Goal: Information Seeking & Learning: Learn about a topic

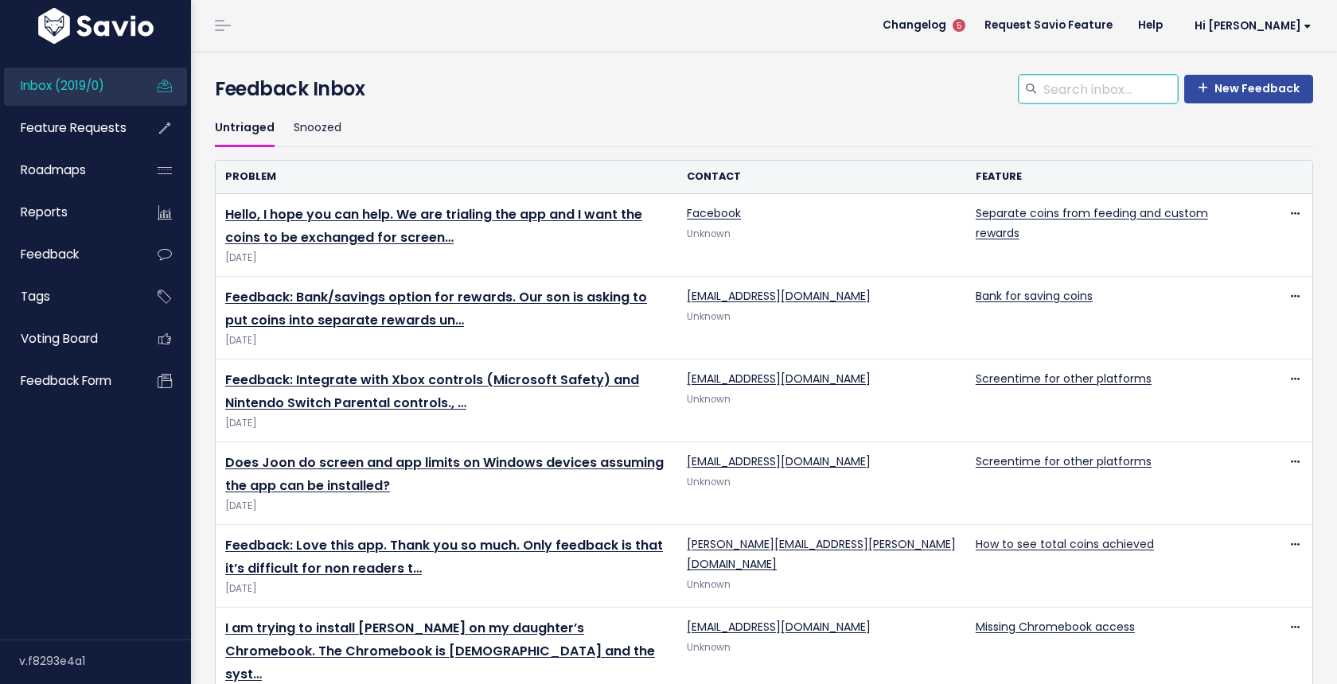
click at [1138, 93] on input "search" at bounding box center [1109, 89] width 136 height 29
type input "r"
type input "rotating quests"
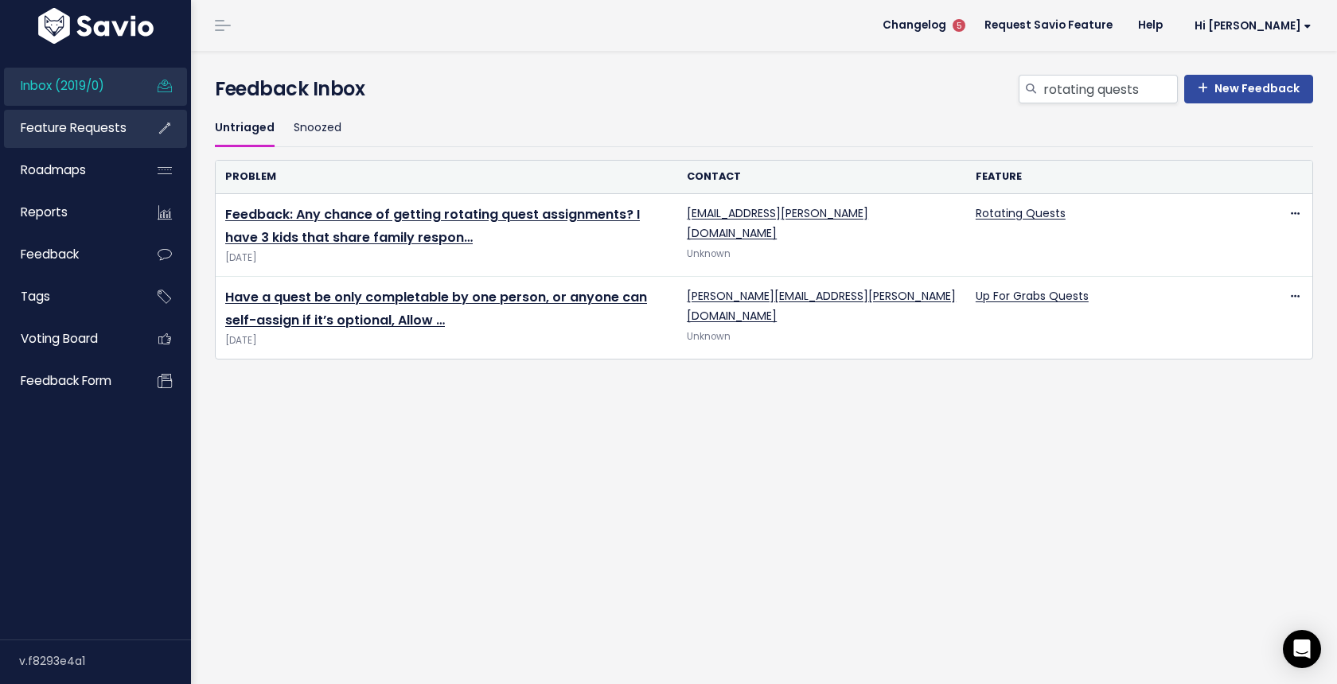
click at [91, 140] on link "Feature Requests" at bounding box center [68, 128] width 128 height 37
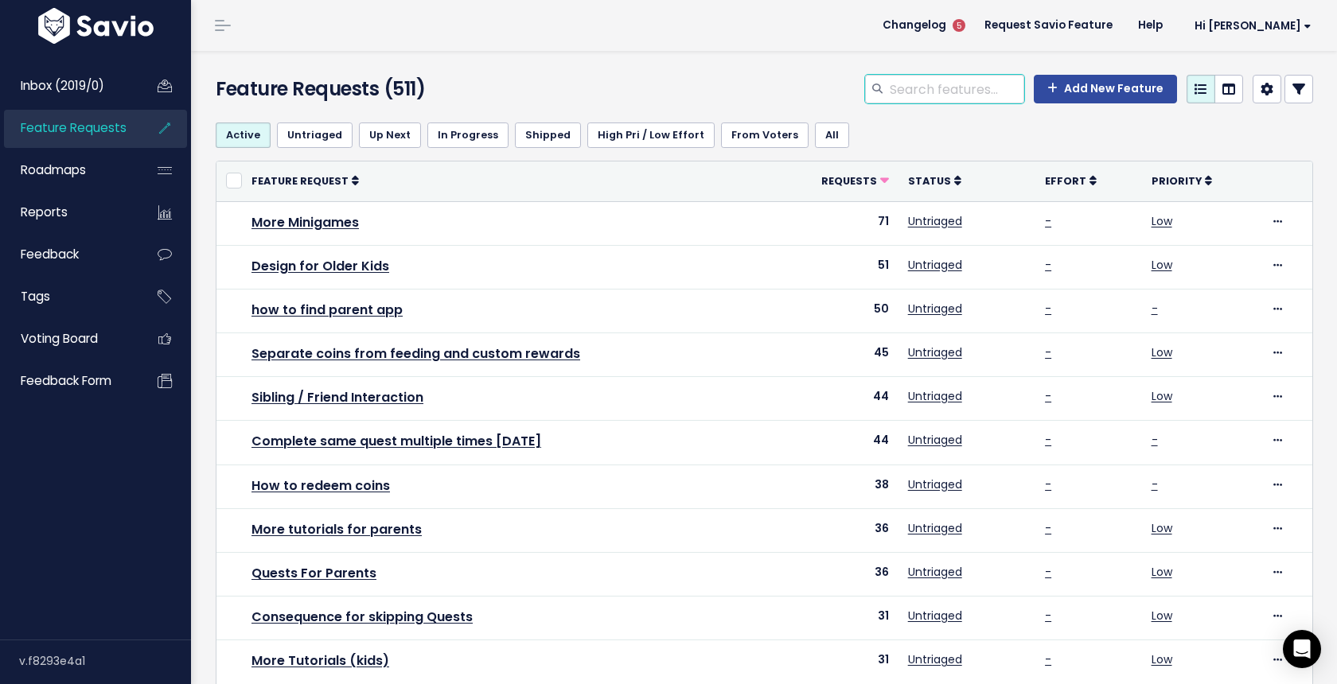
click at [921, 86] on input "search" at bounding box center [956, 89] width 136 height 29
type input "rotating"
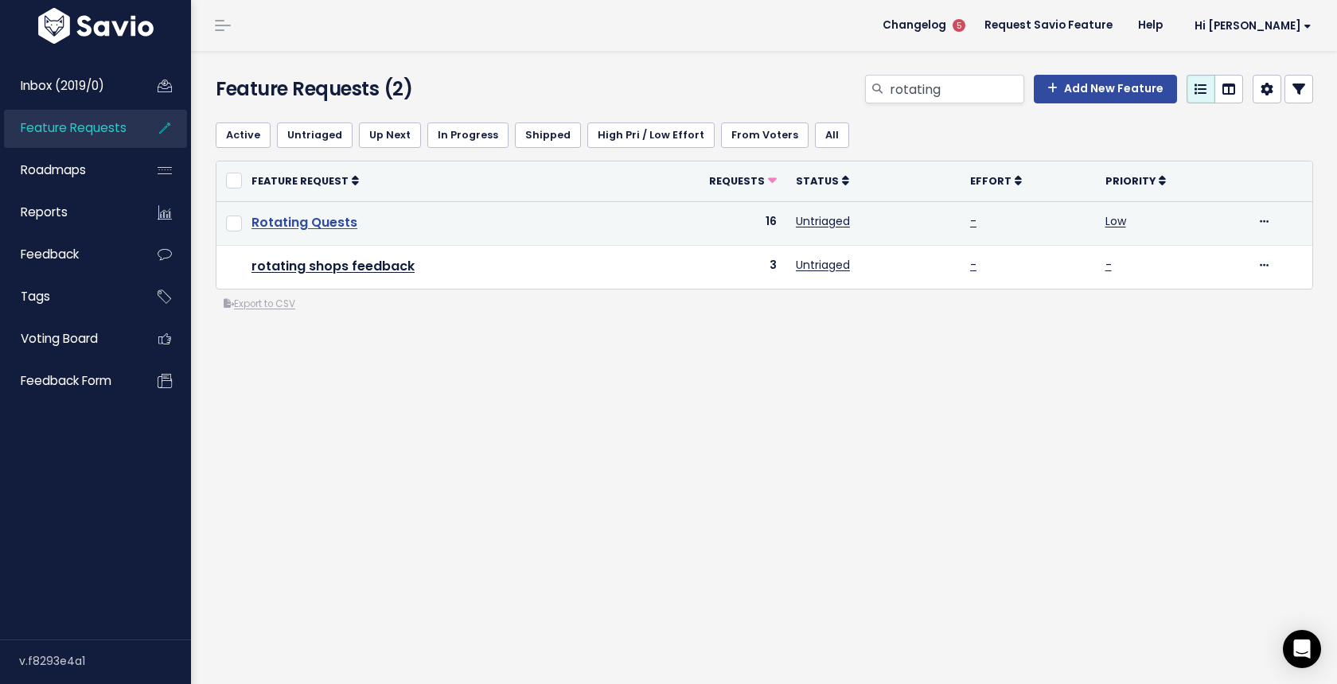
click at [336, 228] on link "Rotating Quests" at bounding box center [304, 222] width 106 height 18
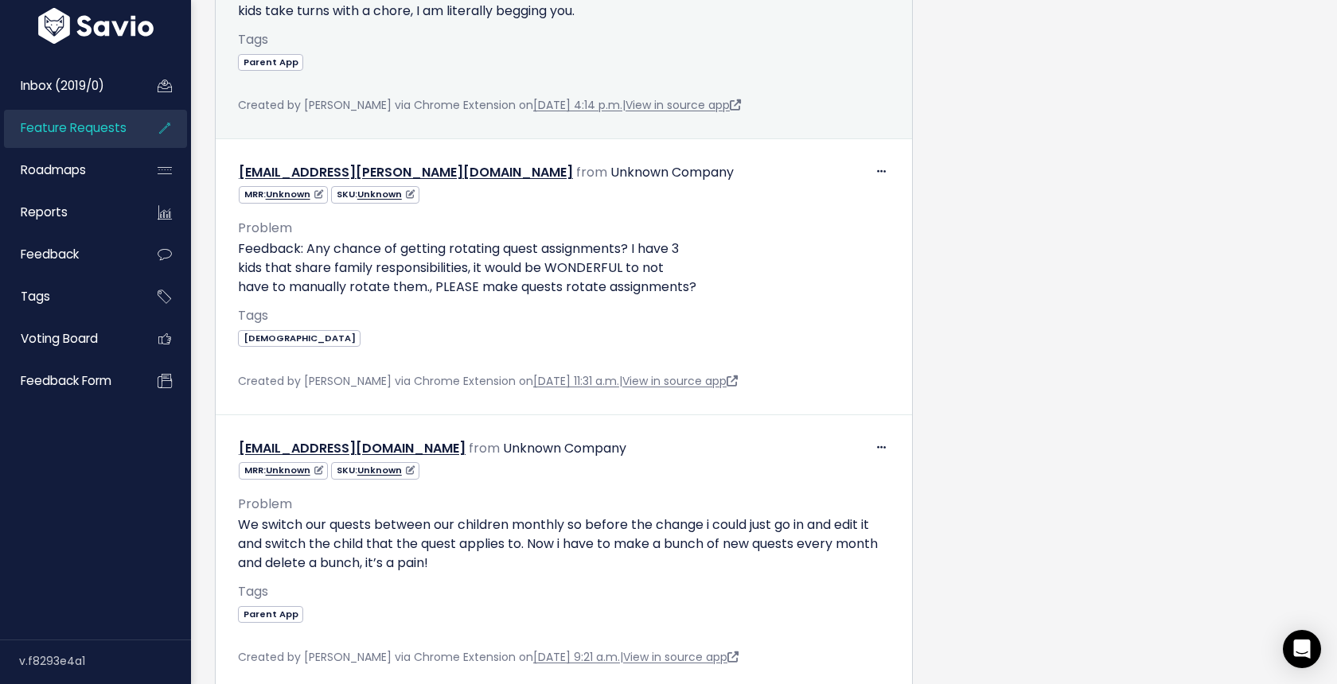
scroll to position [913, 0]
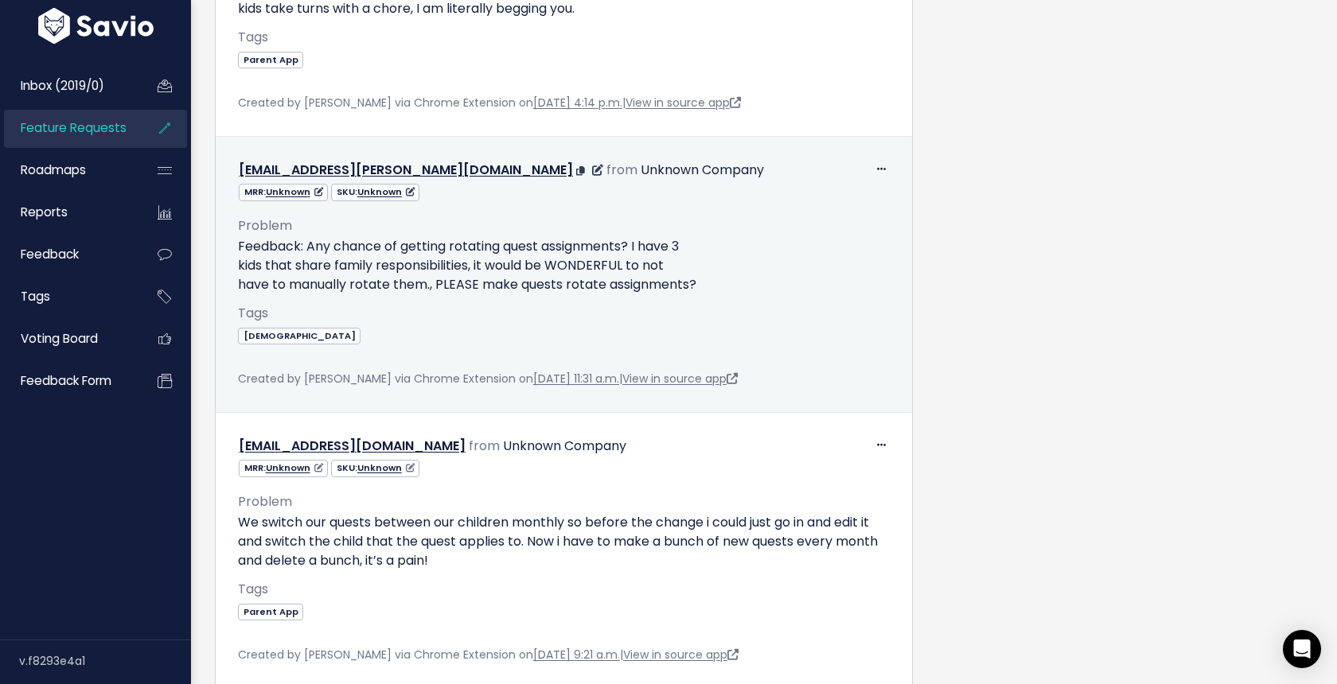
click at [551, 269] on p "Feedback: Any chance of getting rotating quest assignments? I have 3 kids that …" at bounding box center [564, 265] width 652 height 57
drag, startPoint x: 713, startPoint y: 280, endPoint x: 225, endPoint y: 252, distance: 488.5
click at [225, 252] on div "Edit [GEOGRAPHIC_DATA] [EMAIL_ADDRESS][PERSON_NAME][DOMAIN_NAME] from Unknown C…" at bounding box center [563, 274] width 677 height 256
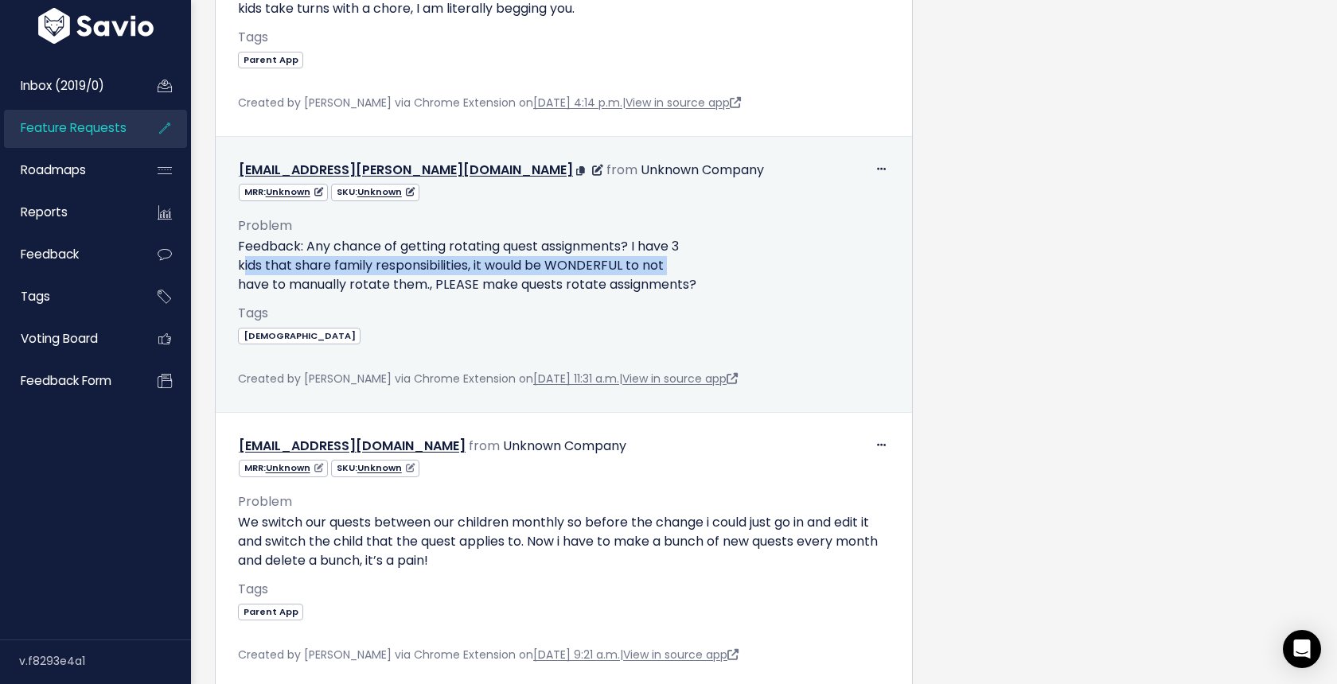
copy p "Feedback: Any chance of getting rotating quest assignments? I have 3 kids that …"
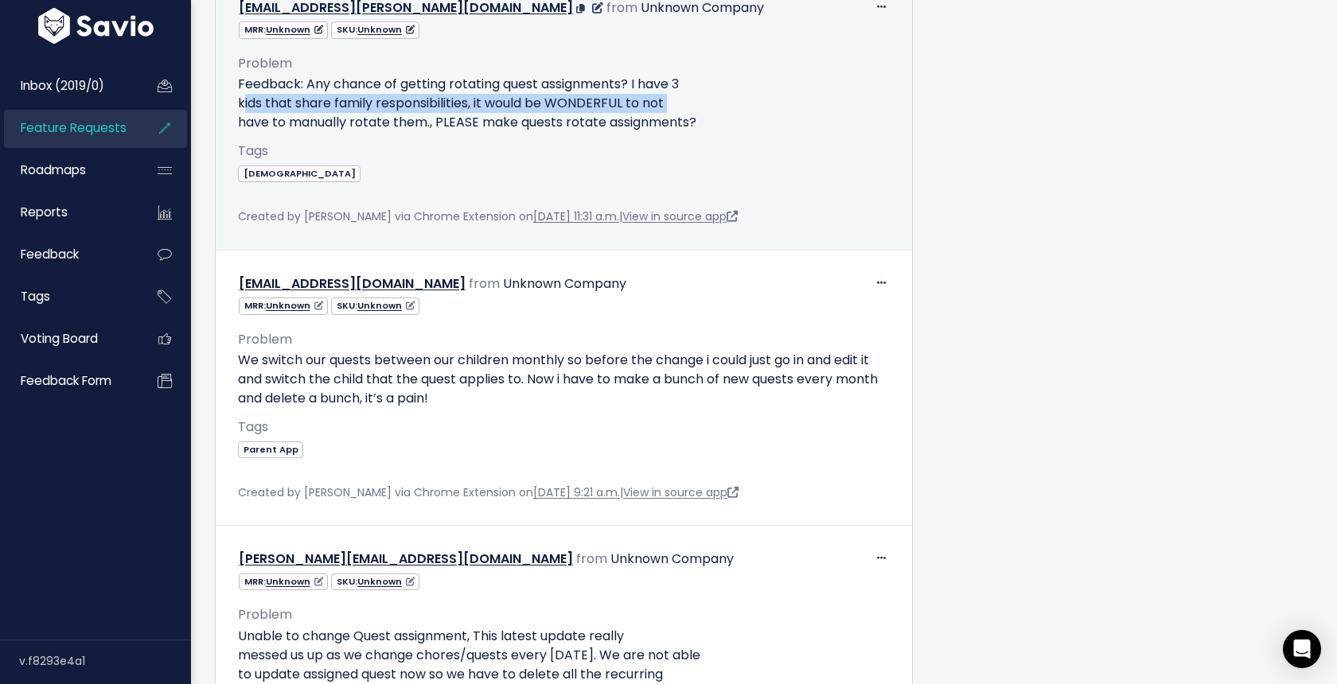
scroll to position [1077, 0]
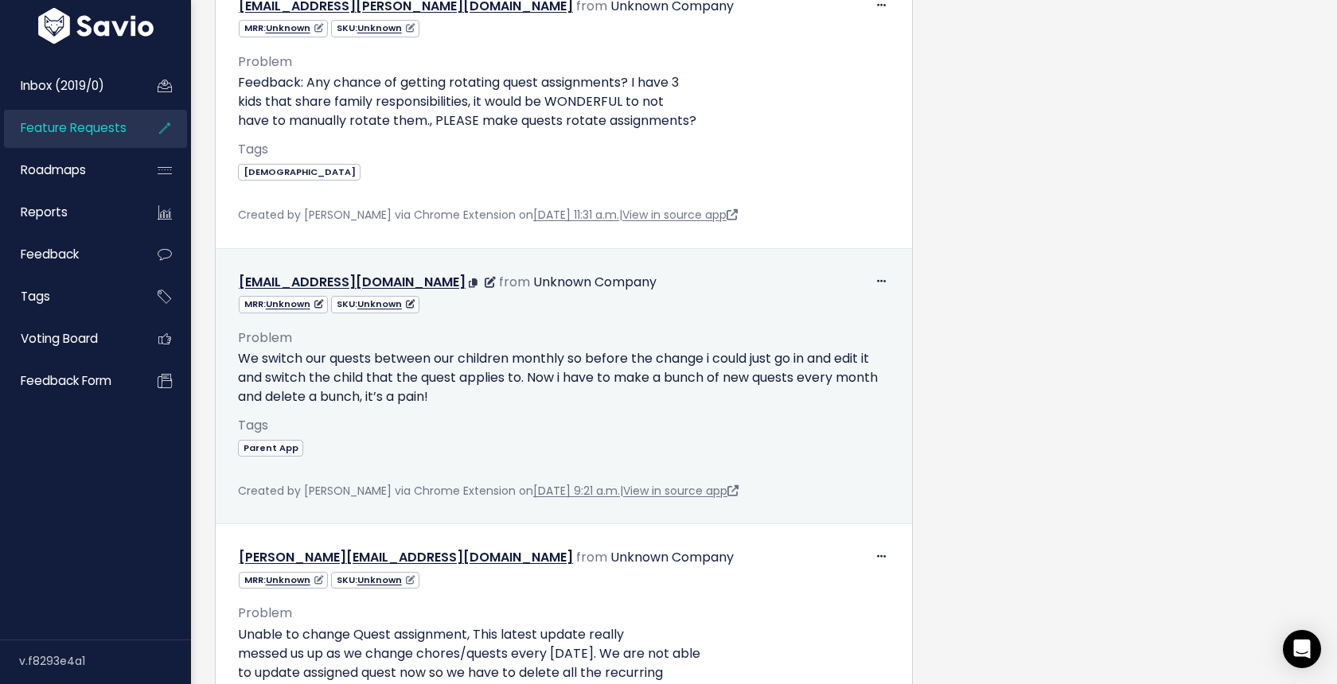
click at [446, 372] on p "We switch our quests between our children monthly so before the change i could …" at bounding box center [564, 377] width 652 height 57
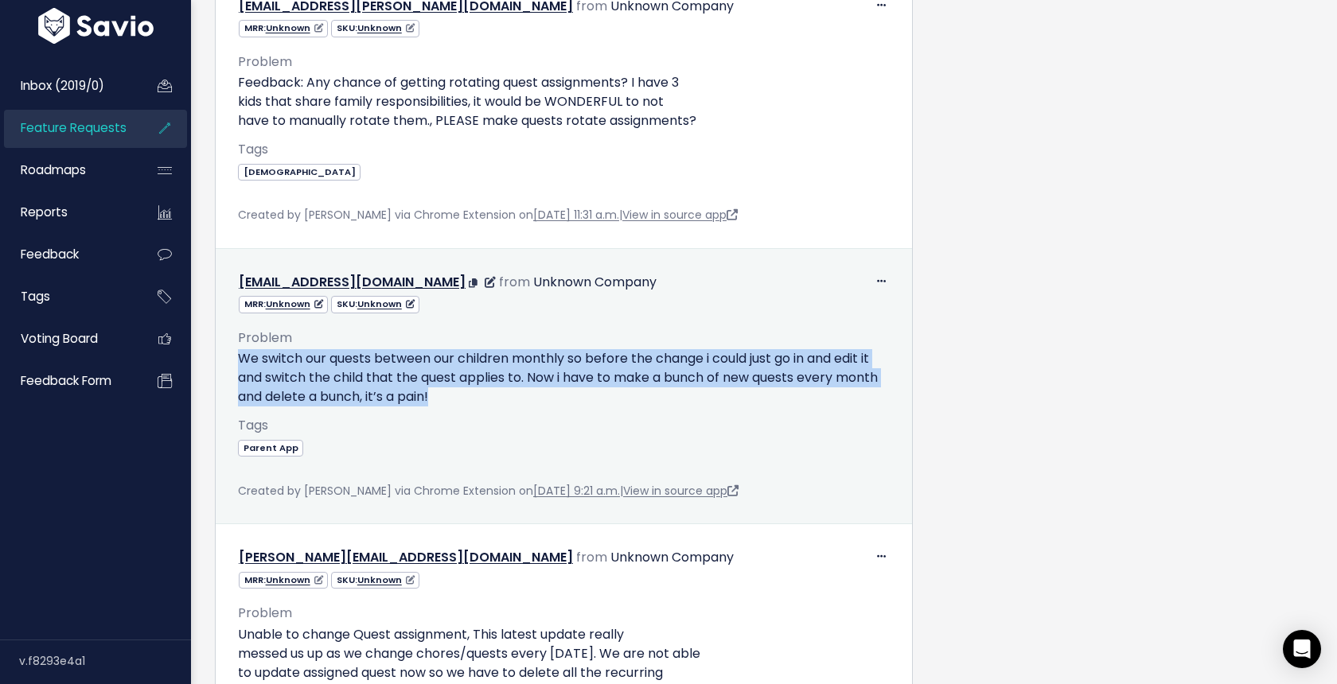
click at [446, 372] on p "We switch our quests between our children monthly so before the change i could …" at bounding box center [564, 377] width 652 height 57
copy div "We switch our quests between our children monthly so before the change i could …"
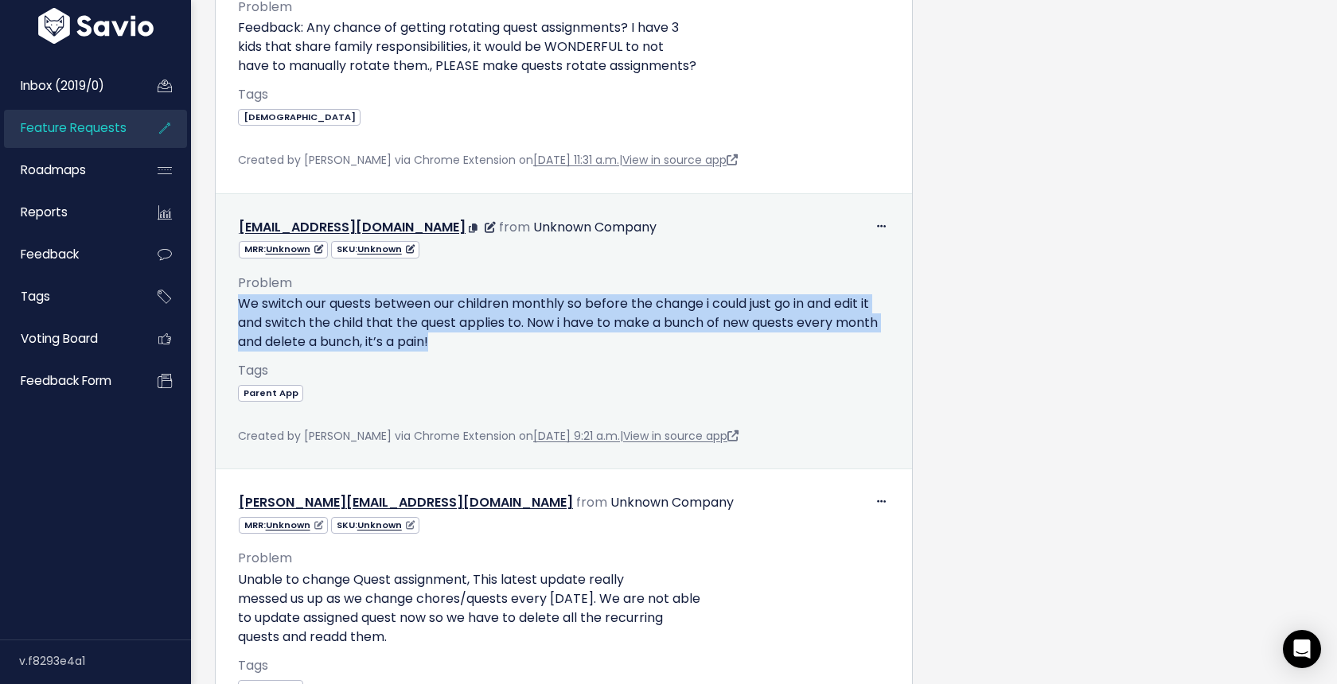
scroll to position [1219, 0]
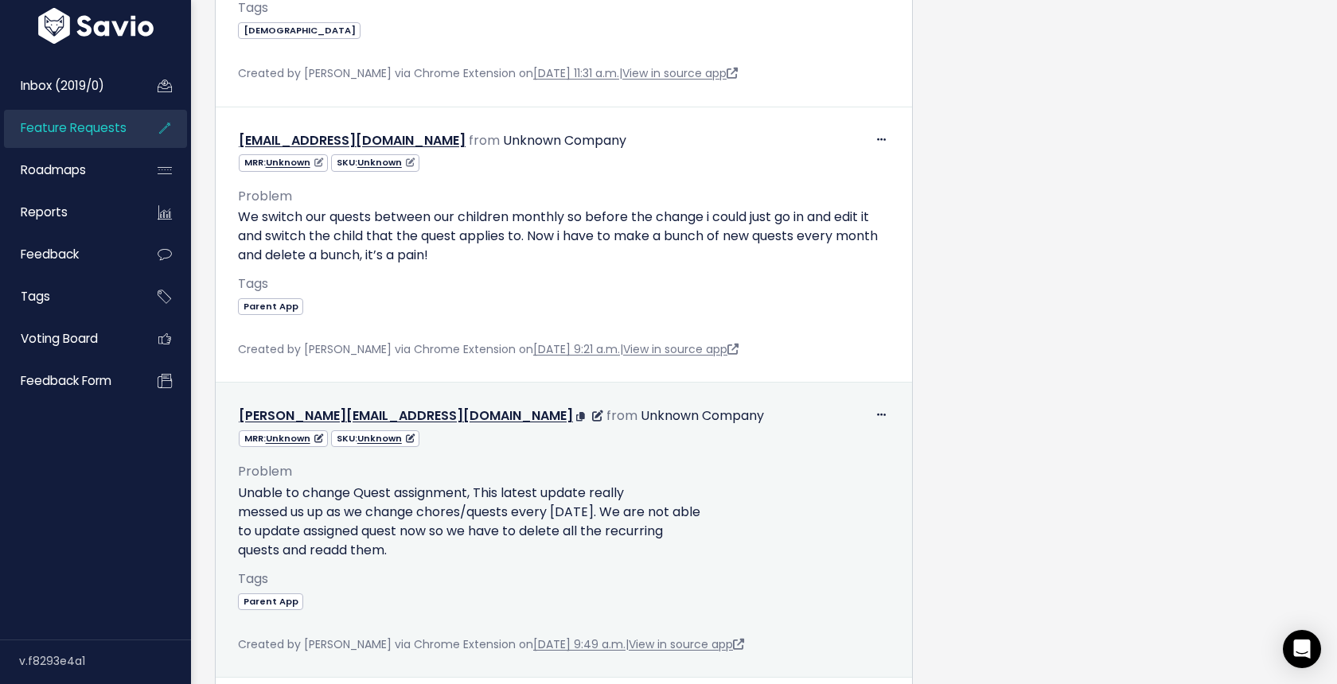
click at [391, 552] on p "Unable to change Quest assignment, This latest update really messed us up as we…" at bounding box center [564, 522] width 652 height 76
click at [395, 552] on p "Unable to change Quest assignment, This latest update really messed us up as we…" at bounding box center [564, 522] width 652 height 76
drag, startPoint x: 415, startPoint y: 549, endPoint x: 239, endPoint y: 496, distance: 183.5
click at [239, 496] on p "Unable to change Quest assignment, This latest update really messed us up as we…" at bounding box center [564, 522] width 652 height 76
copy p "Unable to change Quest assignment, This latest update really messed us up as we…"
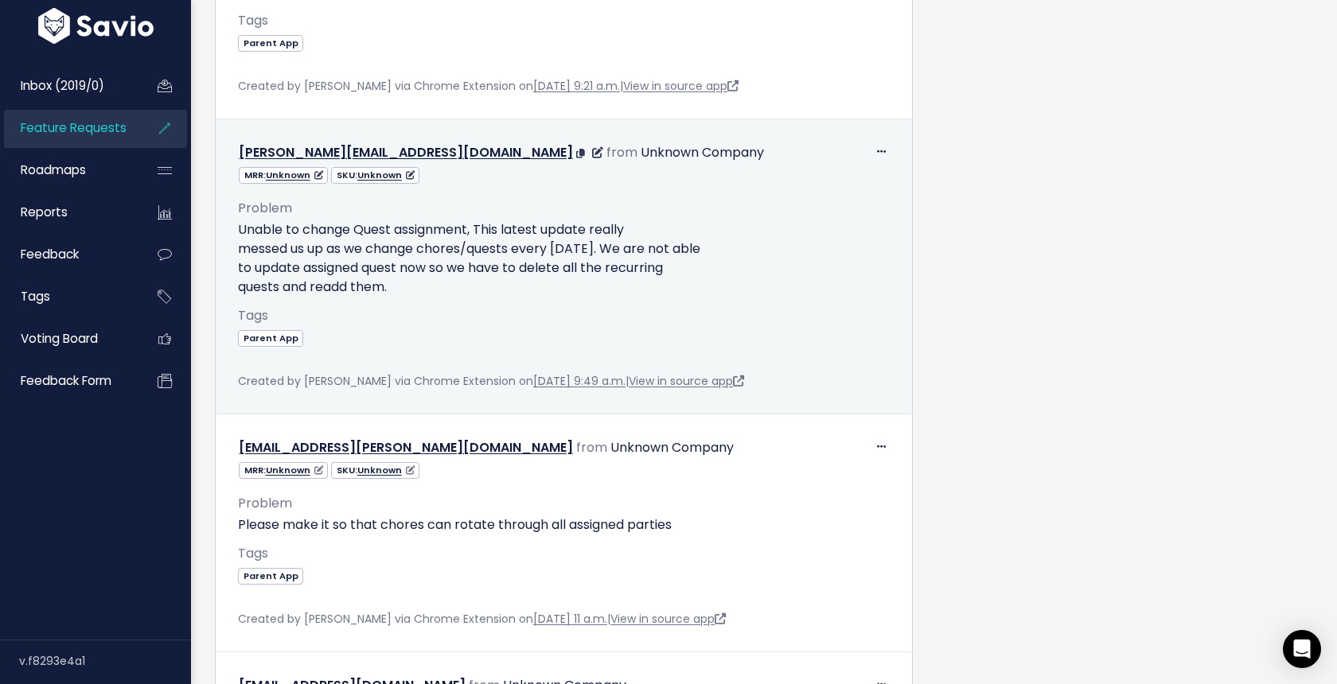
scroll to position [1502, 0]
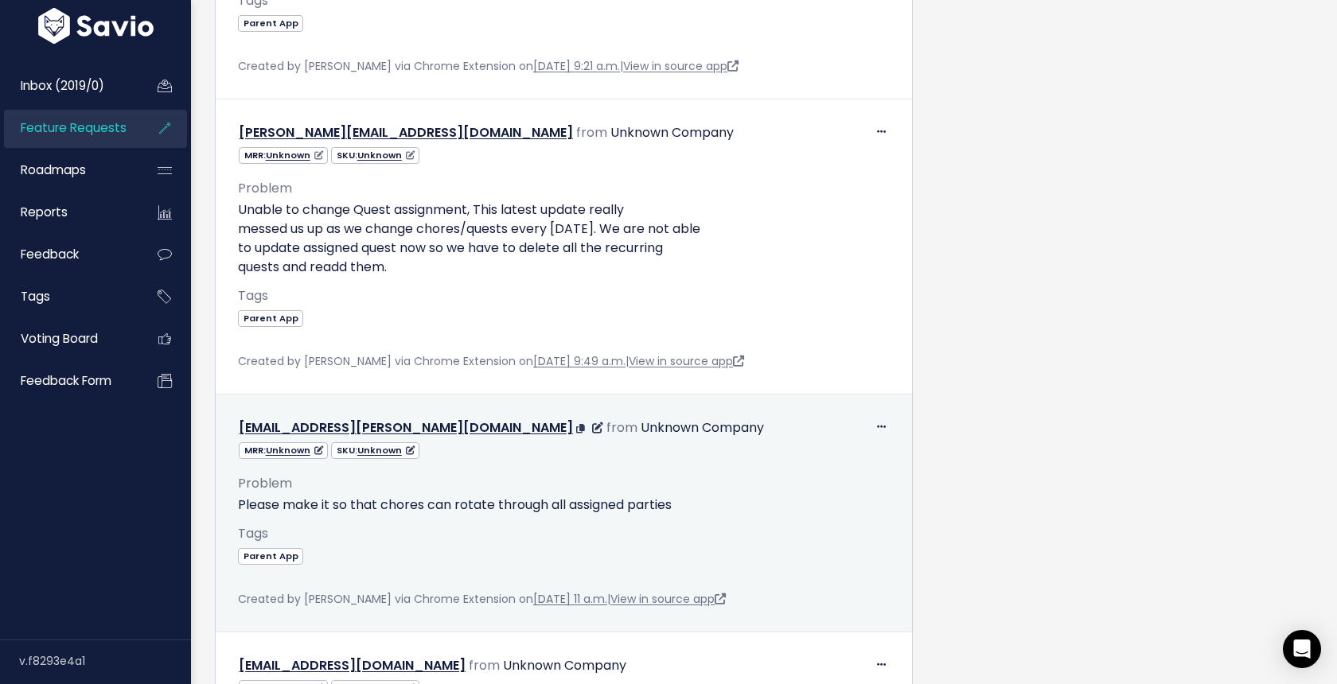
click at [442, 507] on p "Please make it so that chores can rotate through all assigned parties" at bounding box center [564, 505] width 652 height 19
copy div "Please make it so that chores can rotate through all assigned parties"
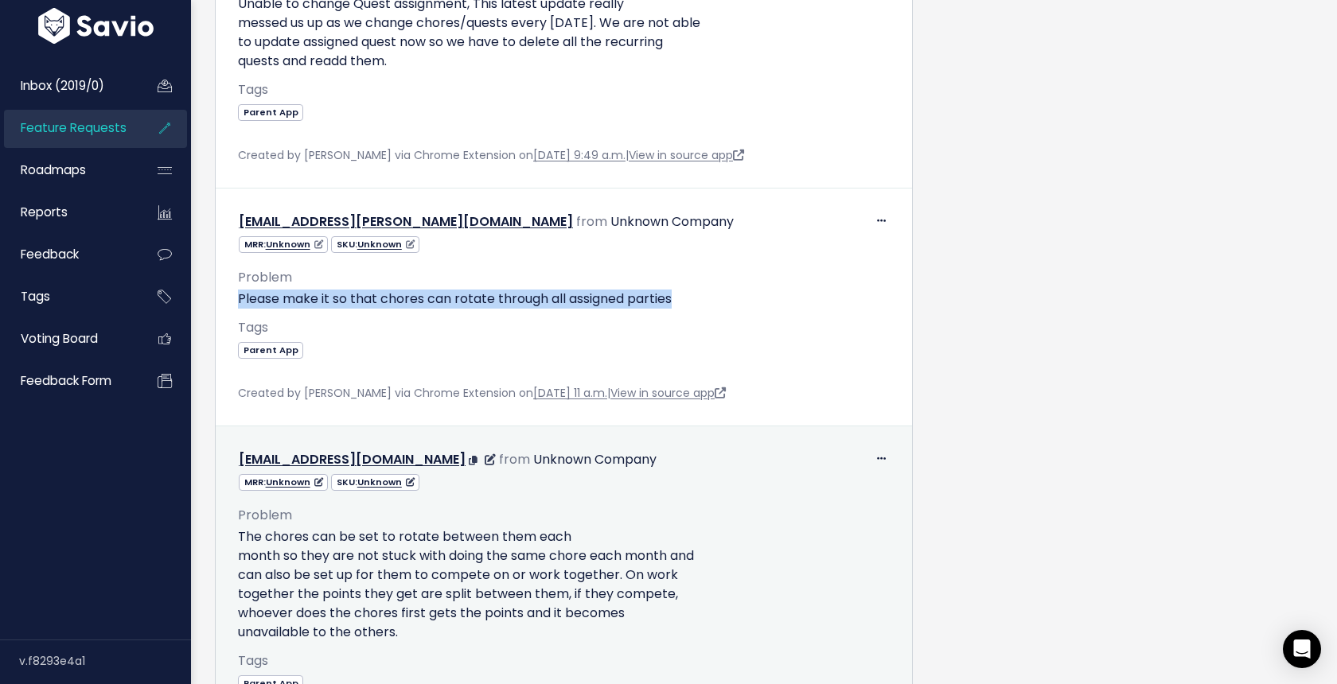
scroll to position [1724, 0]
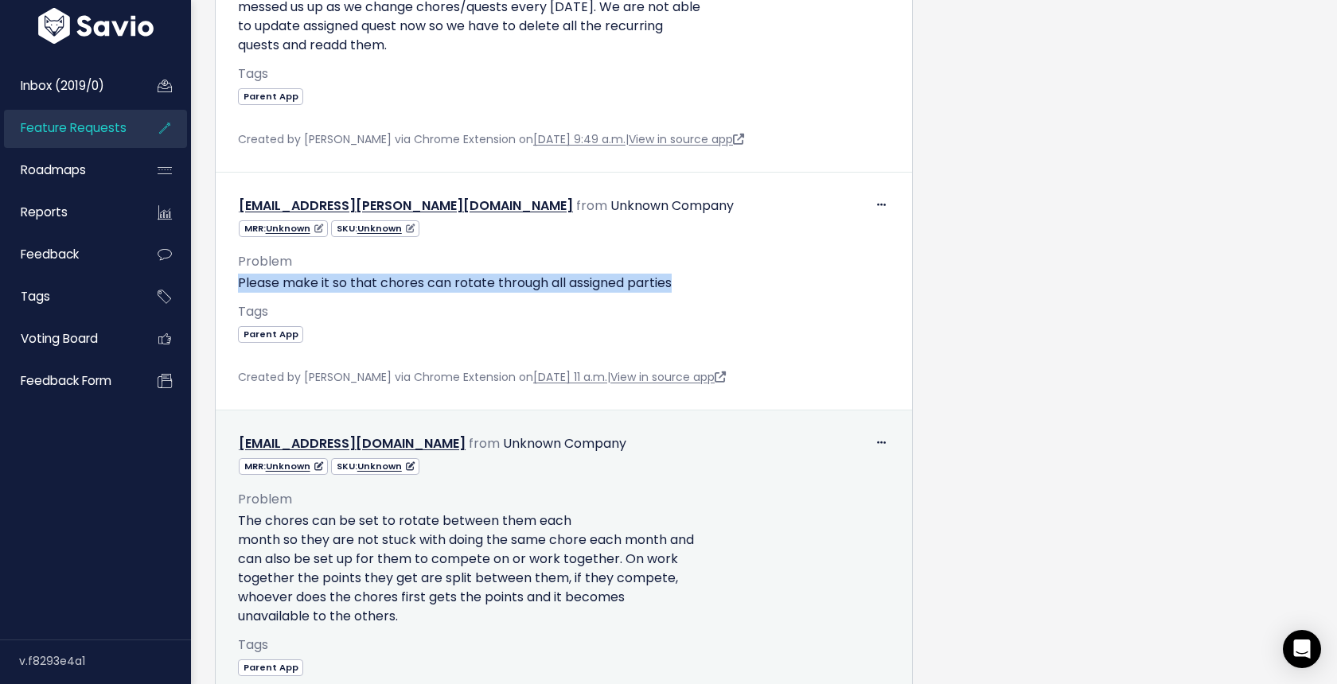
drag, startPoint x: 416, startPoint y: 615, endPoint x: 215, endPoint y: 527, distance: 219.8
click at [216, 527] on td "Edit [GEOGRAPHIC_DATA] [EMAIL_ADDRESS][DOMAIN_NAME] from Unknown Company Unknown" at bounding box center [564, 577] width 696 height 333
click at [300, 535] on p "The chores can be set to rotate between them each month so they are not stuck w…" at bounding box center [564, 569] width 652 height 115
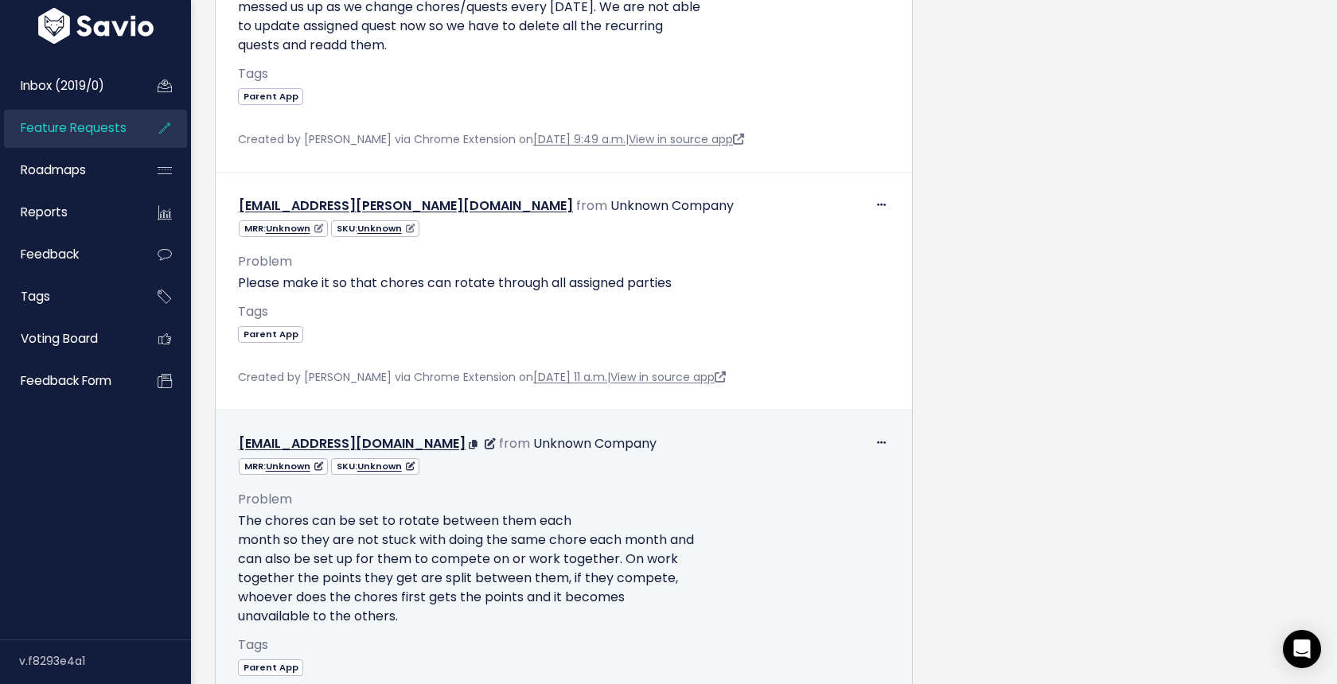
drag, startPoint x: 240, startPoint y: 524, endPoint x: 417, endPoint y: 612, distance: 197.5
click at [417, 612] on p "The chores can be set to rotate between them each month so they are not stuck w…" at bounding box center [564, 569] width 652 height 115
copy p "The chores can be set to rotate between them each month so they are not stuck w…"
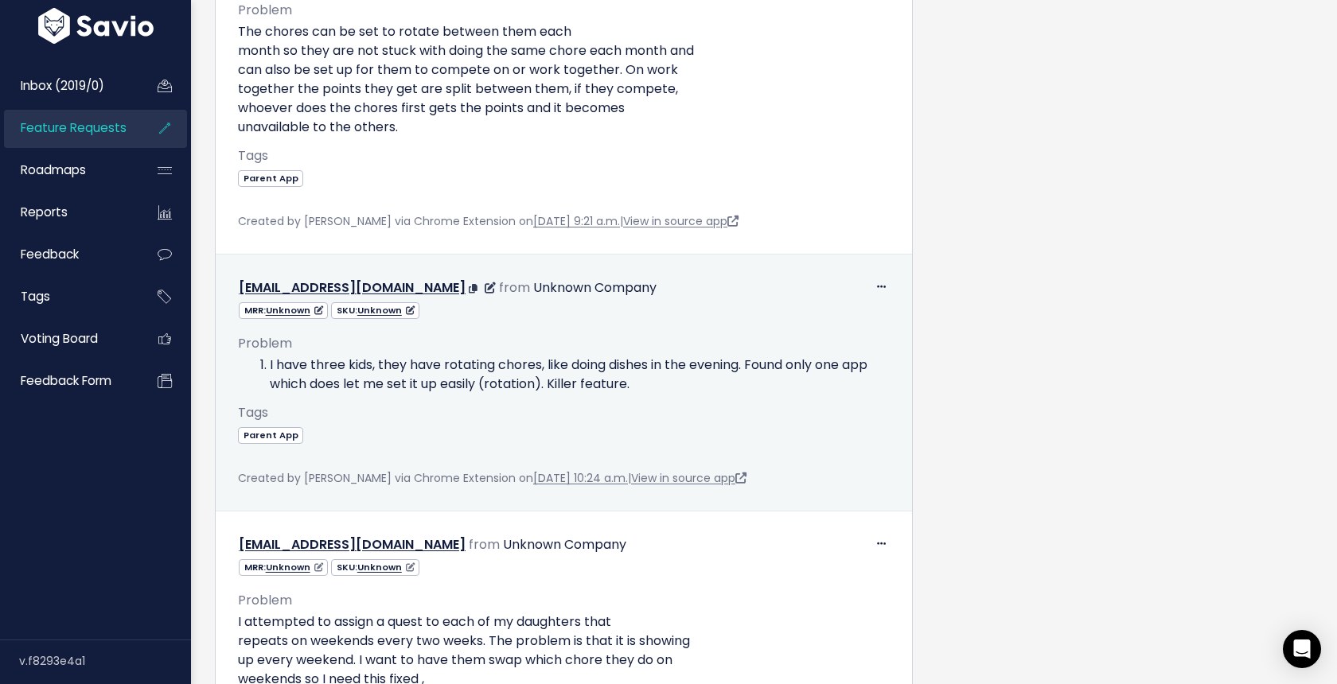
scroll to position [2216, 0]
click at [491, 368] on li "I have three kids, they have rotating chores, like doing dishes in the evening.…" at bounding box center [580, 372] width 620 height 38
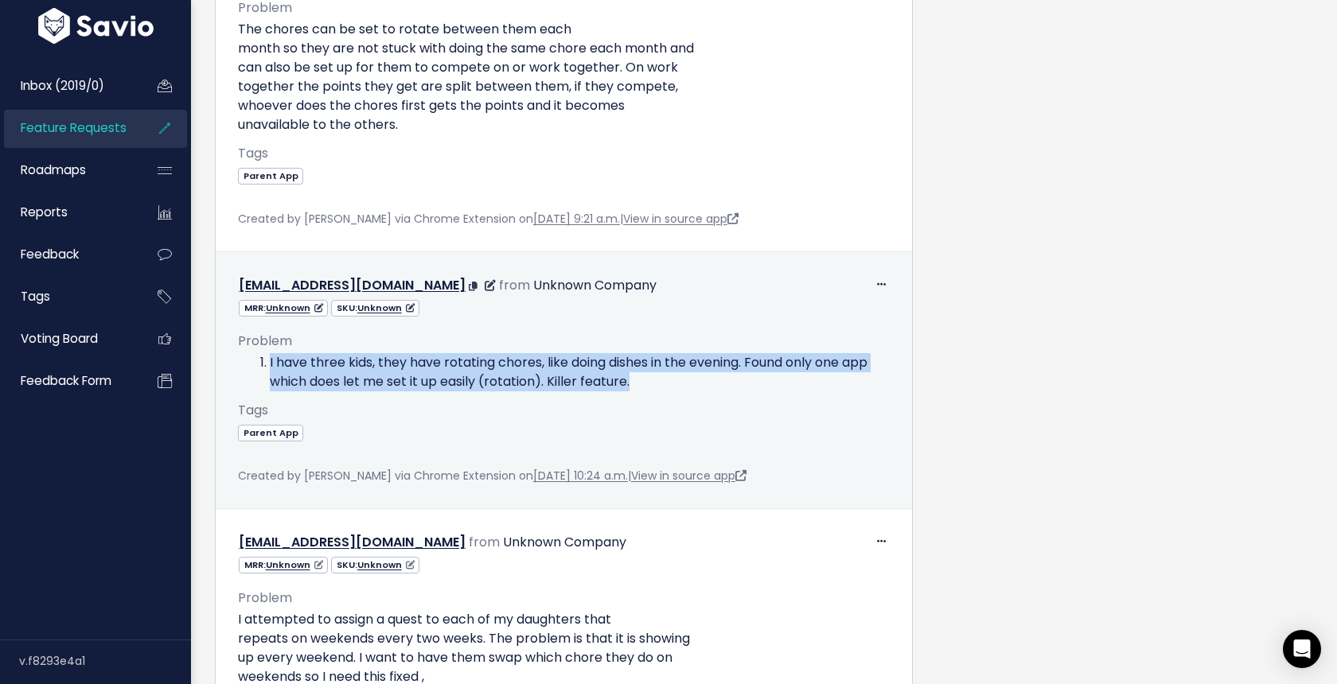
click at [491, 368] on li "I have three kids, they have rotating chores, like doing dishes in the evening.…" at bounding box center [580, 372] width 620 height 38
copy div "I have three kids, they have rotating chores, like doing dishes in the evening.…"
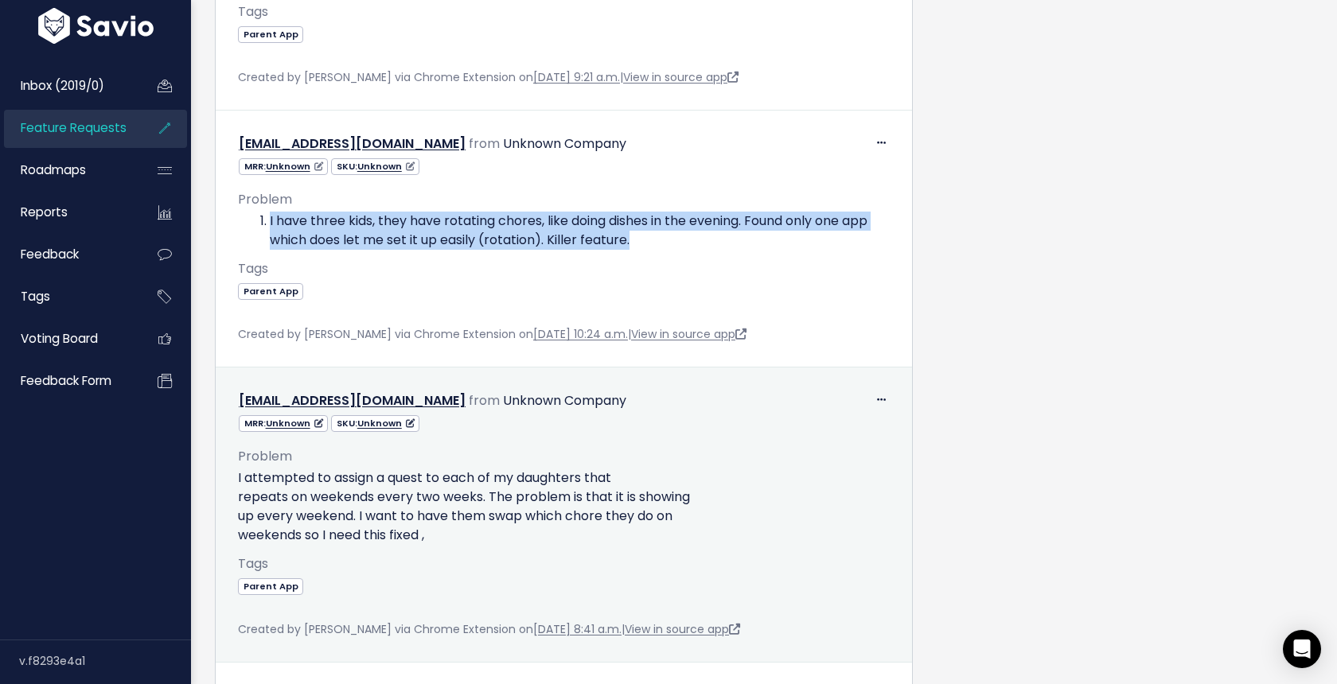
scroll to position [2448, 0]
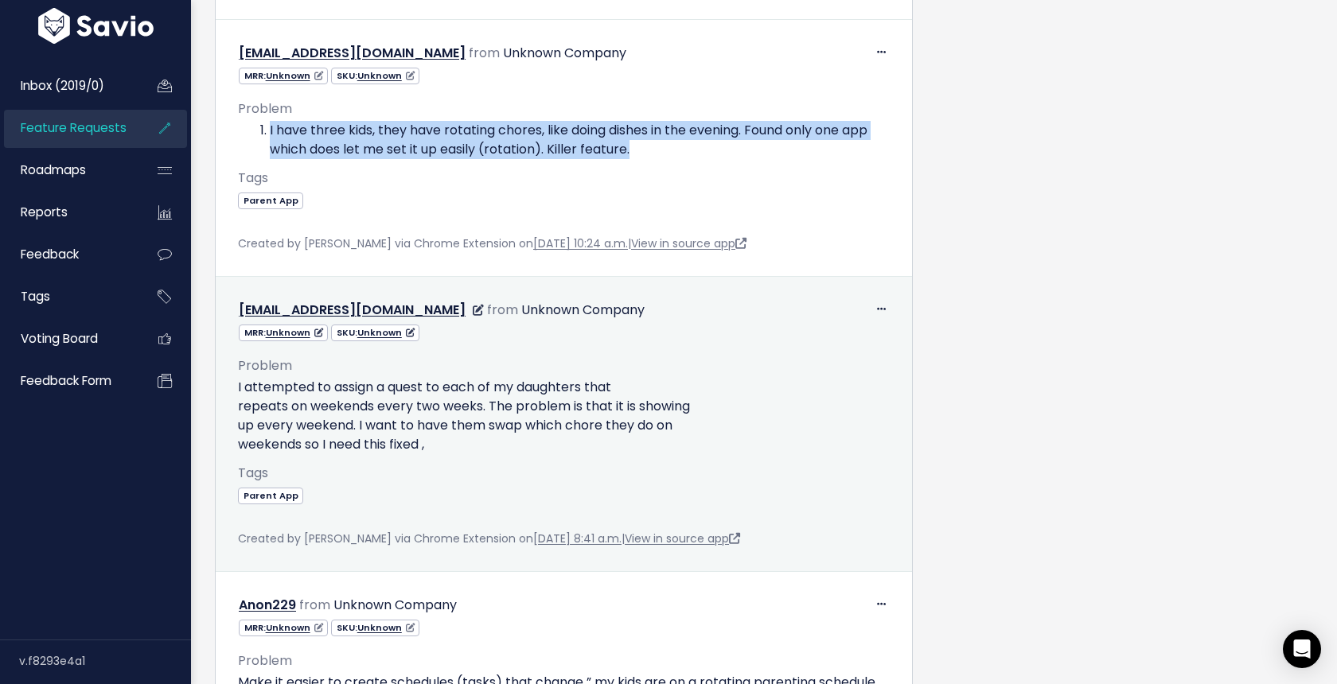
drag, startPoint x: 460, startPoint y: 447, endPoint x: 232, endPoint y: 393, distance: 233.9
click at [232, 393] on div "Problem I attempted to assign a quest to each of my daughters that repeats on w…" at bounding box center [563, 445] width 675 height 207
copy p "I attempted to assign a quest to each of my daughters that repeats on weekends …"
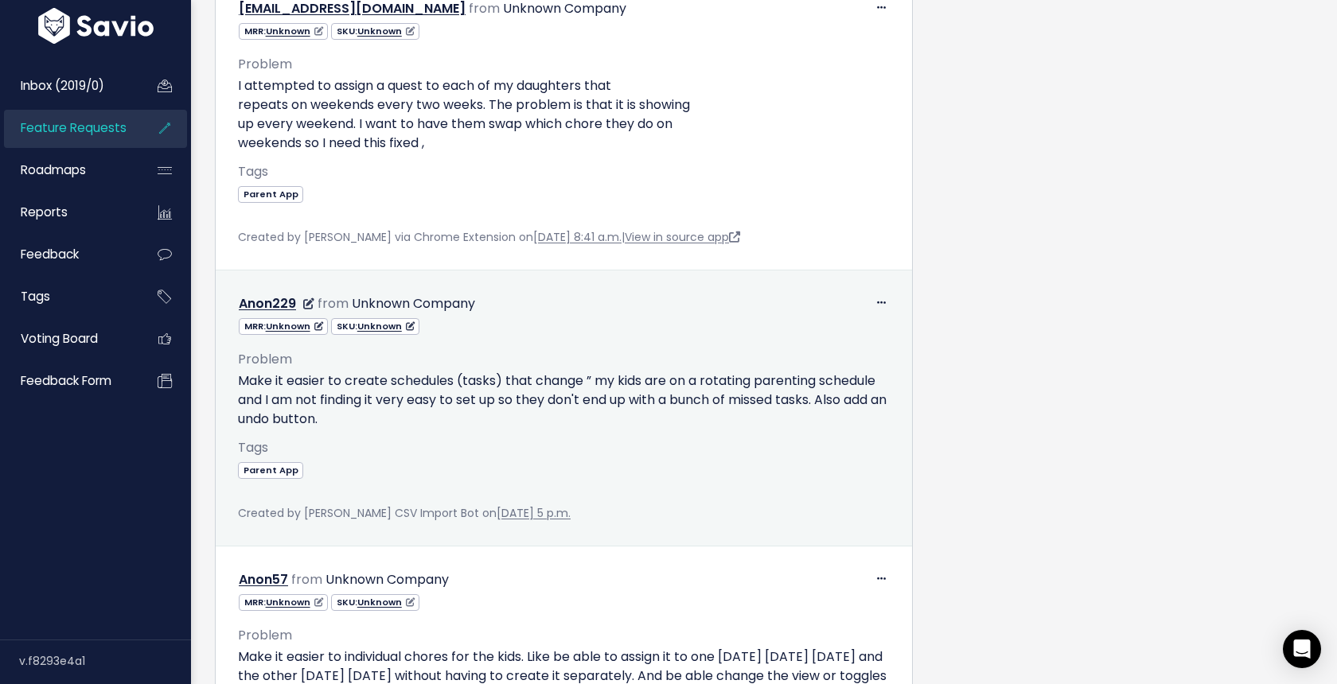
scroll to position [2754, 0]
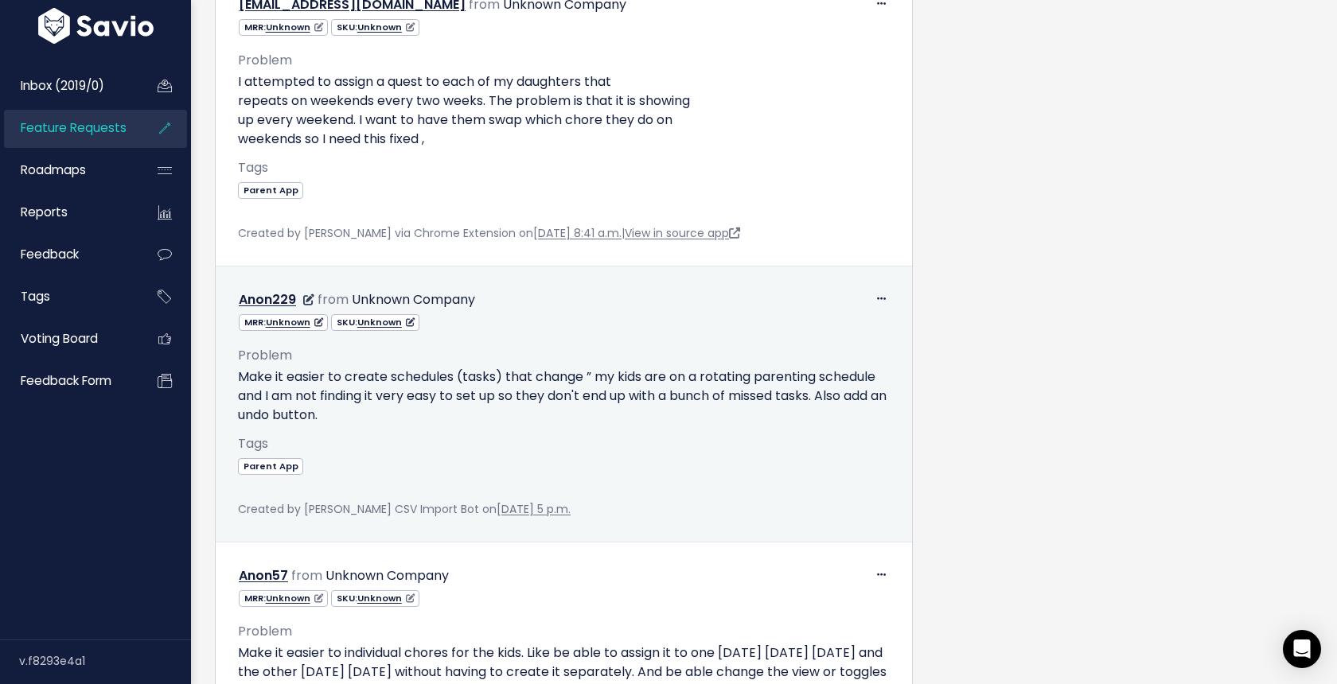
click at [390, 379] on p "Make it easier to create schedules (tasks) that change ” my kids are on a rotat…" at bounding box center [564, 396] width 652 height 57
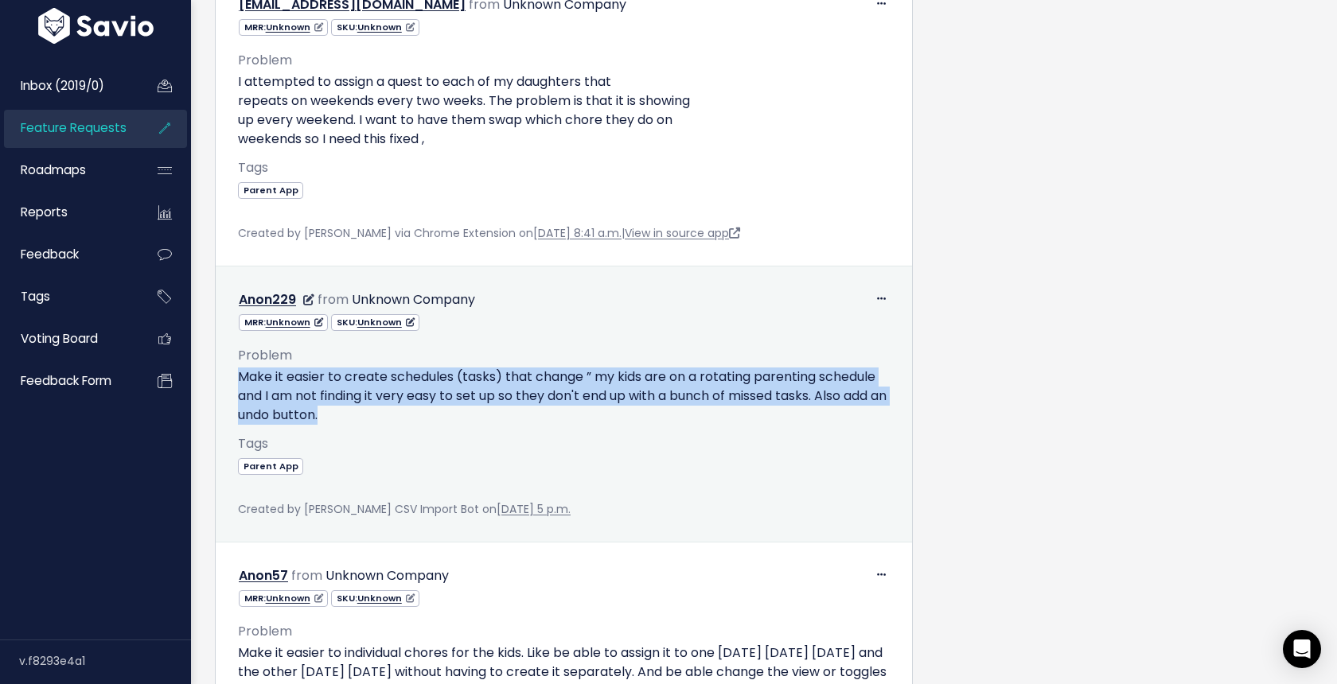
click at [390, 379] on p "Make it easier to create schedules (tasks) that change ” my kids are on a rotat…" at bounding box center [564, 396] width 652 height 57
copy div "Make it easier to create schedules (tasks) that change ” my kids are on a rotat…"
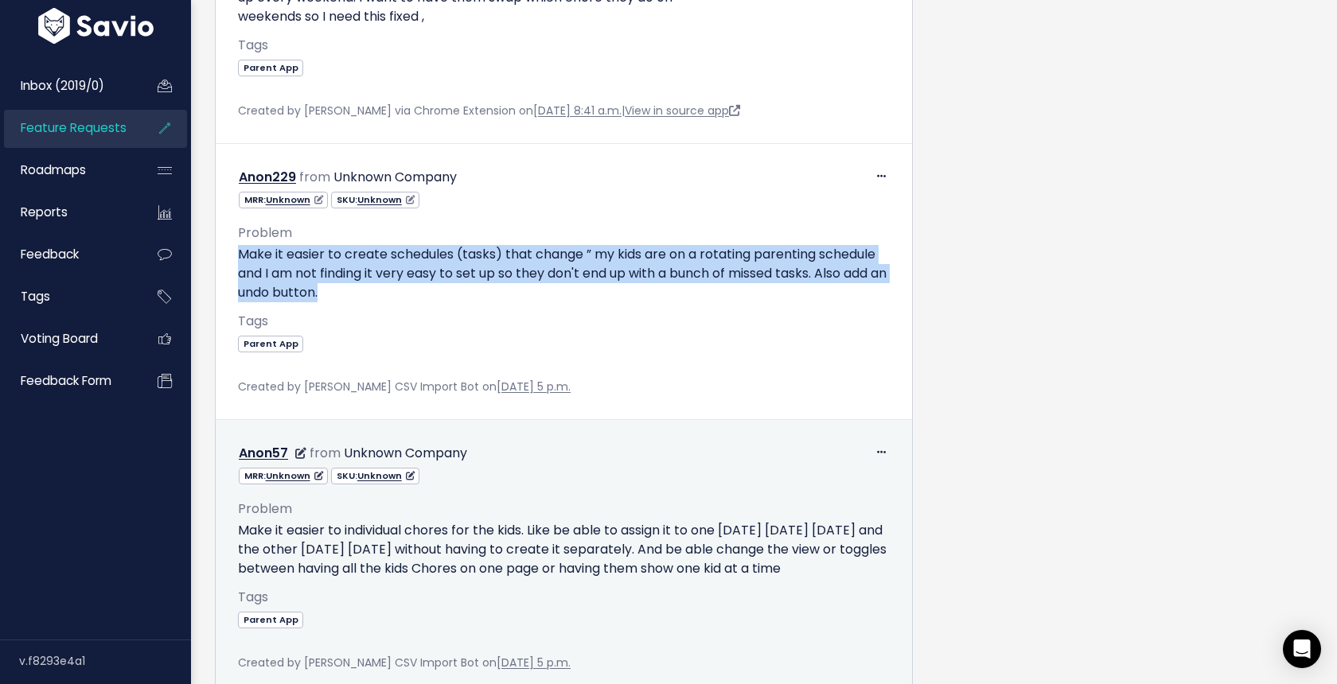
scroll to position [2882, 0]
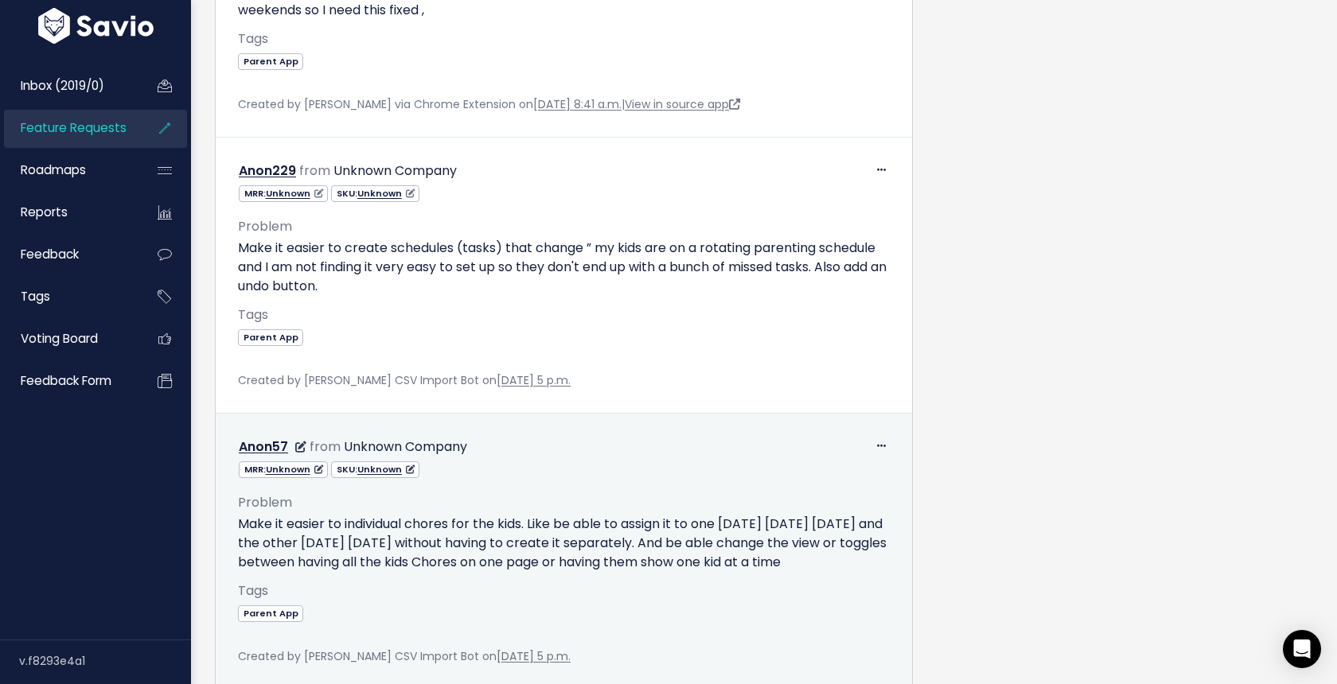
click at [430, 520] on p "Make it easier to individual chores for the kids. Like be able to assign it to …" at bounding box center [564, 543] width 652 height 57
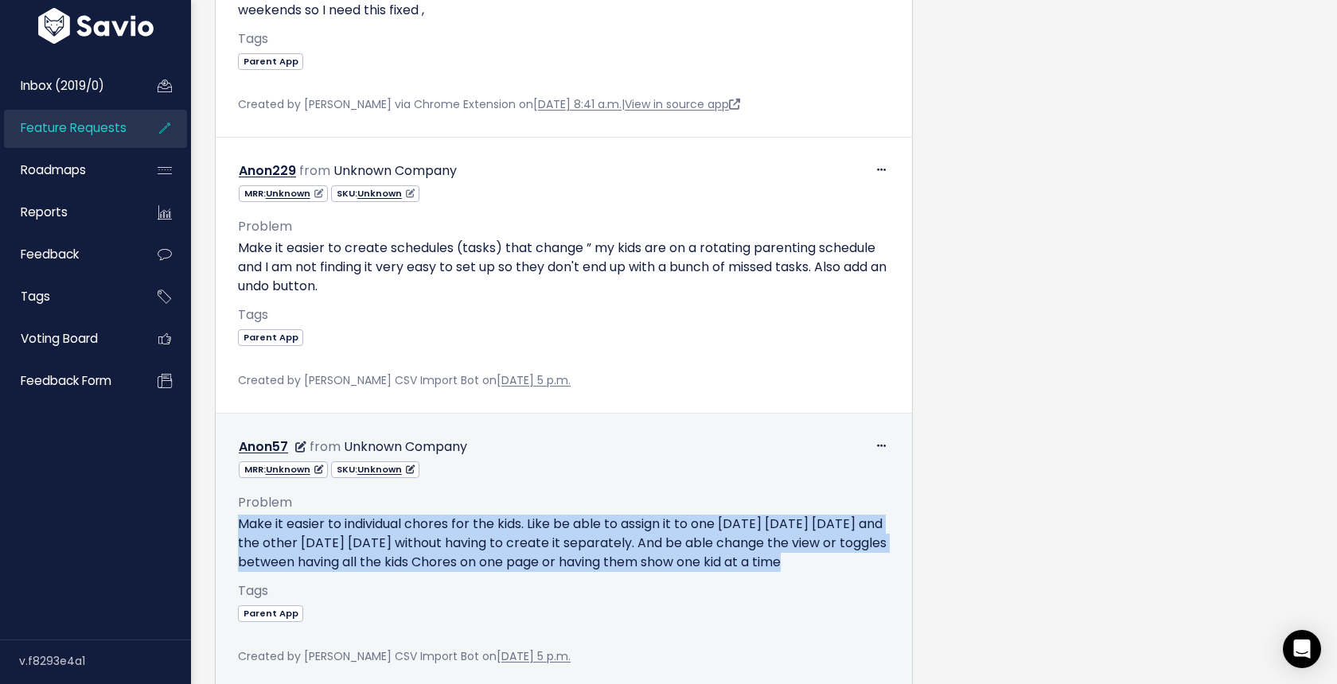
click at [430, 520] on p "Make it easier to individual chores for the kids. Like be able to assign it to …" at bounding box center [564, 543] width 652 height 57
copy div "Make it easier to individual chores for the kids. Like be able to assign it to …"
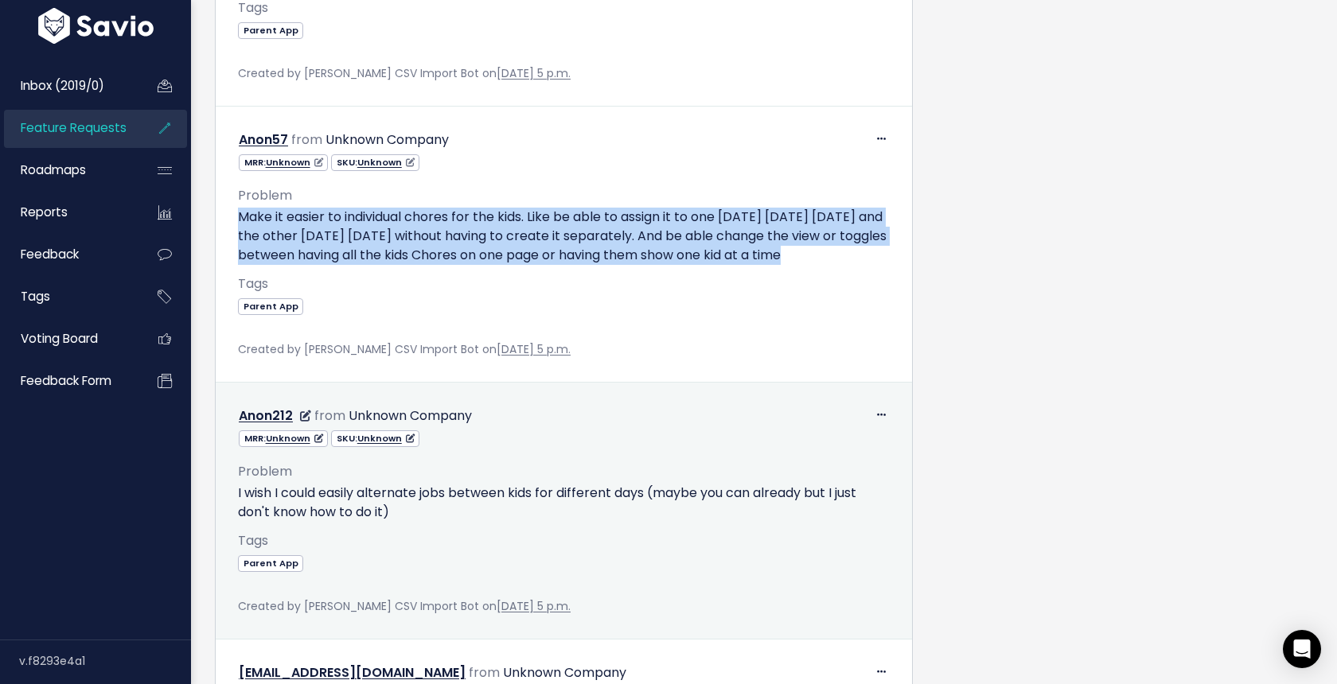
scroll to position [3192, 0]
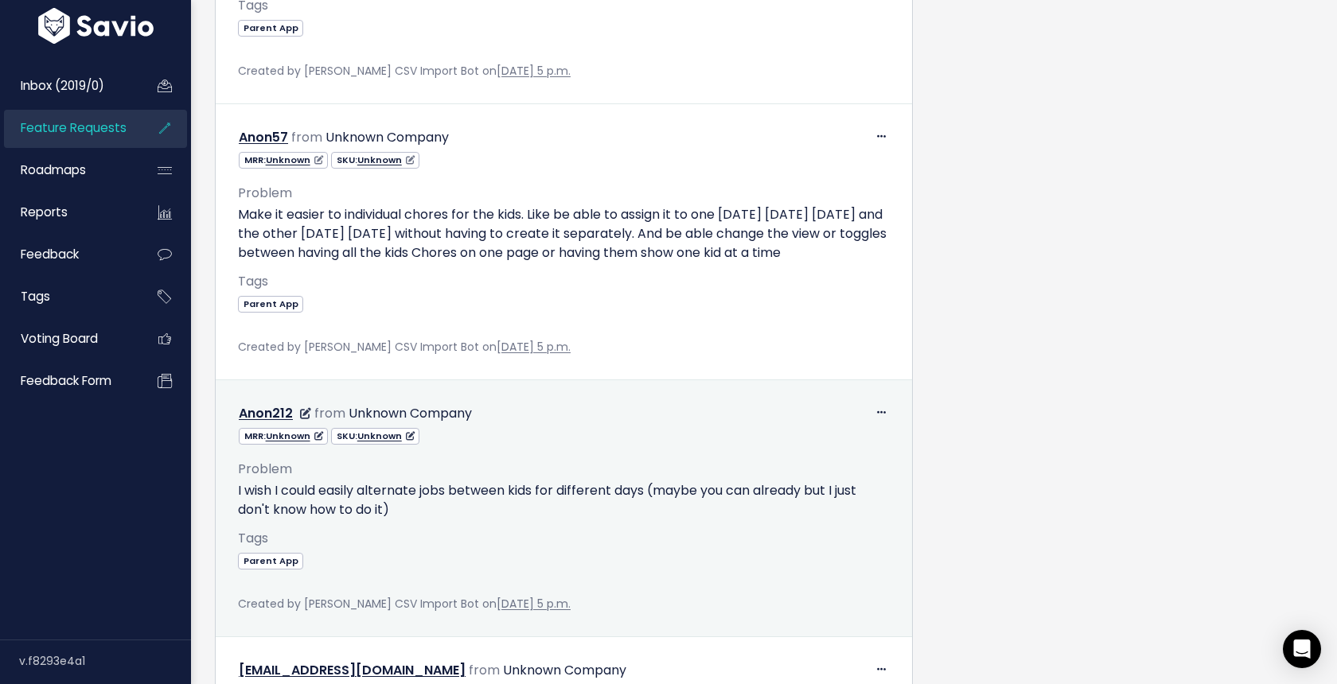
click at [363, 519] on p "I wish I could easily alternate jobs between kids for different days (maybe you…" at bounding box center [564, 500] width 652 height 38
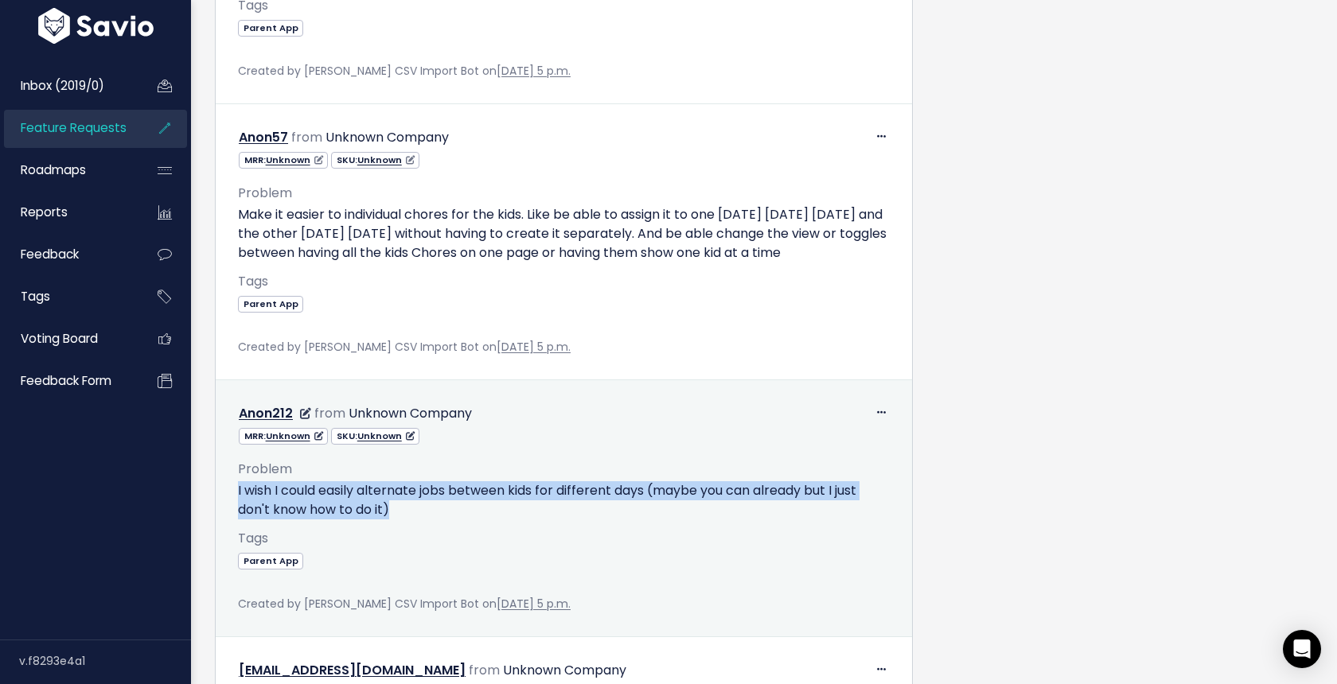
click at [363, 519] on p "I wish I could easily alternate jobs between kids for different days (maybe you…" at bounding box center [564, 500] width 652 height 38
copy div "I wish I could easily alternate jobs between kids for different days (maybe you…"
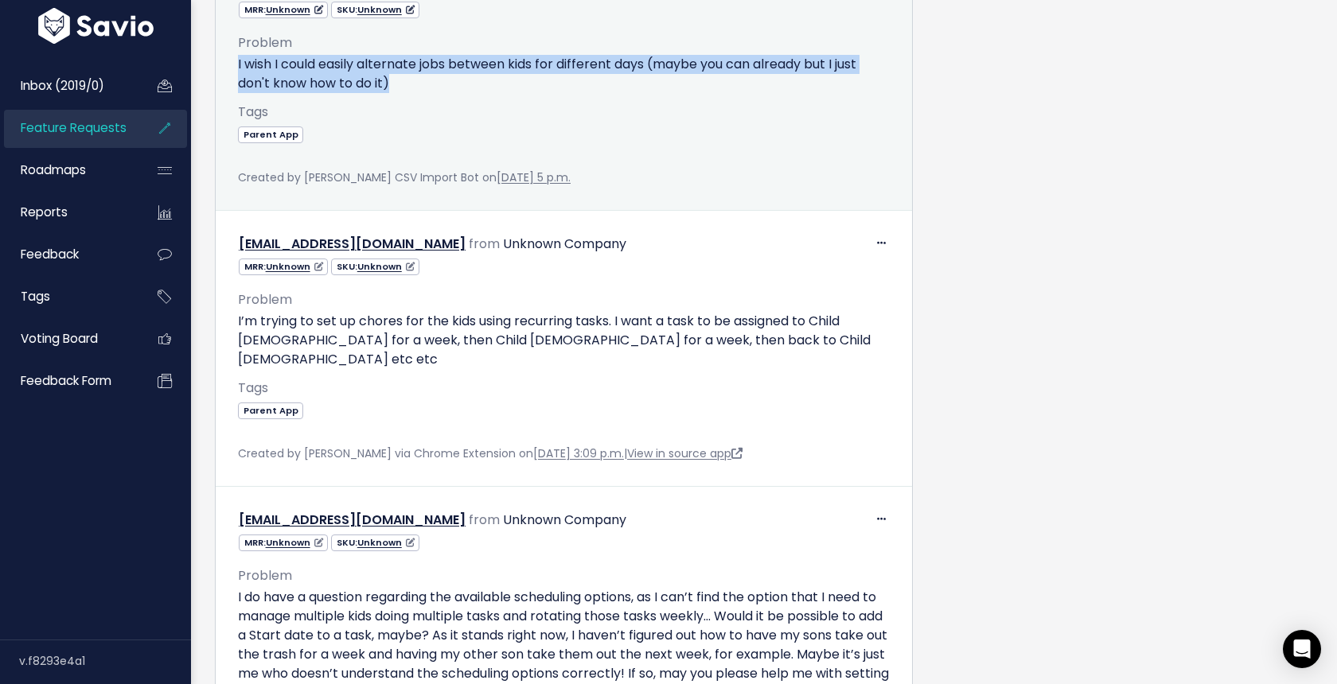
scroll to position [3658, 0]
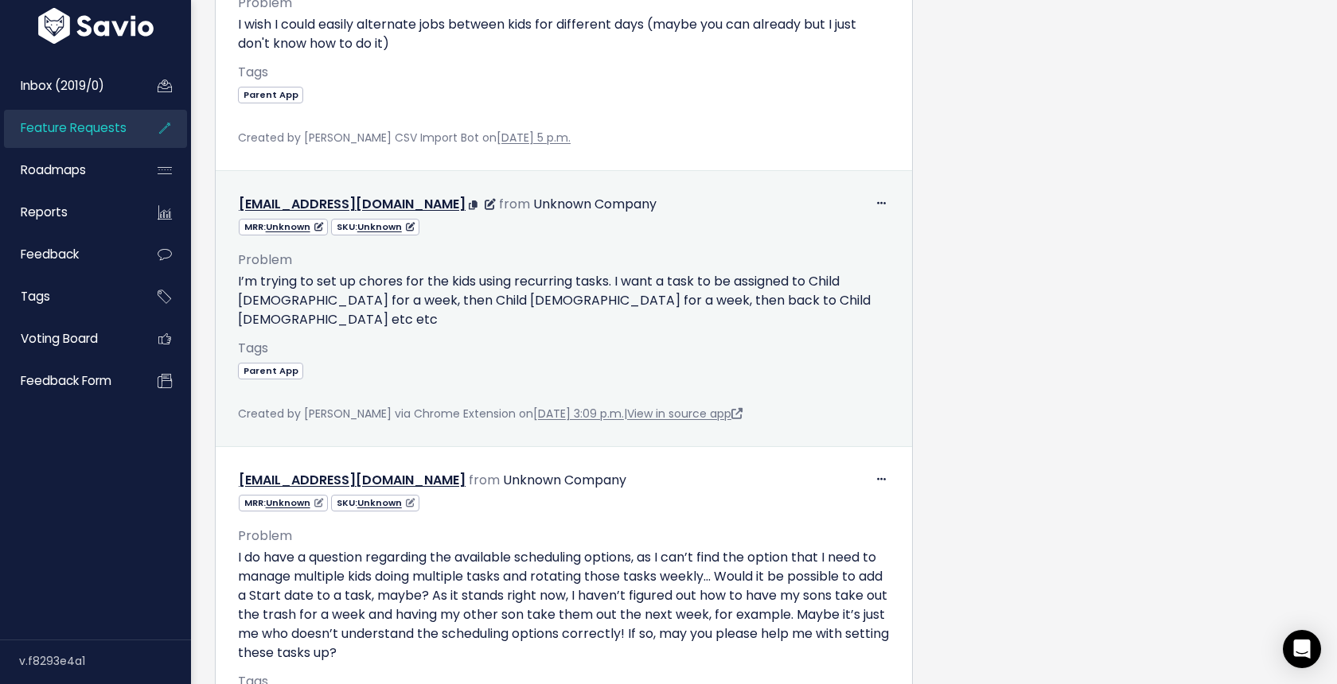
click at [454, 287] on div "Problem I’m trying to set up chores for the kids using recurring tasks. I want …" at bounding box center [564, 320] width 652 height 168
click at [454, 300] on p "I’m trying to set up chores for the kids using recurring tasks. I want a task t…" at bounding box center [564, 300] width 652 height 57
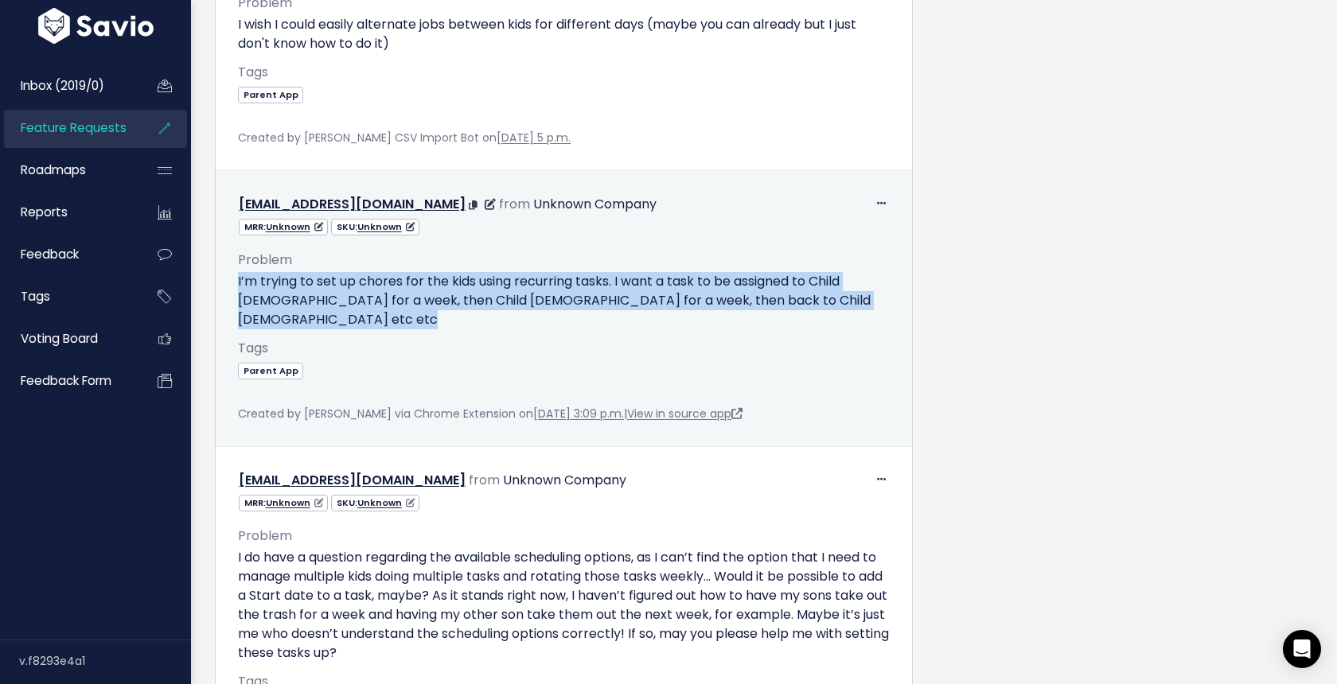
click at [454, 300] on p "I’m trying to set up chores for the kids using recurring tasks. I want a task t…" at bounding box center [564, 300] width 652 height 57
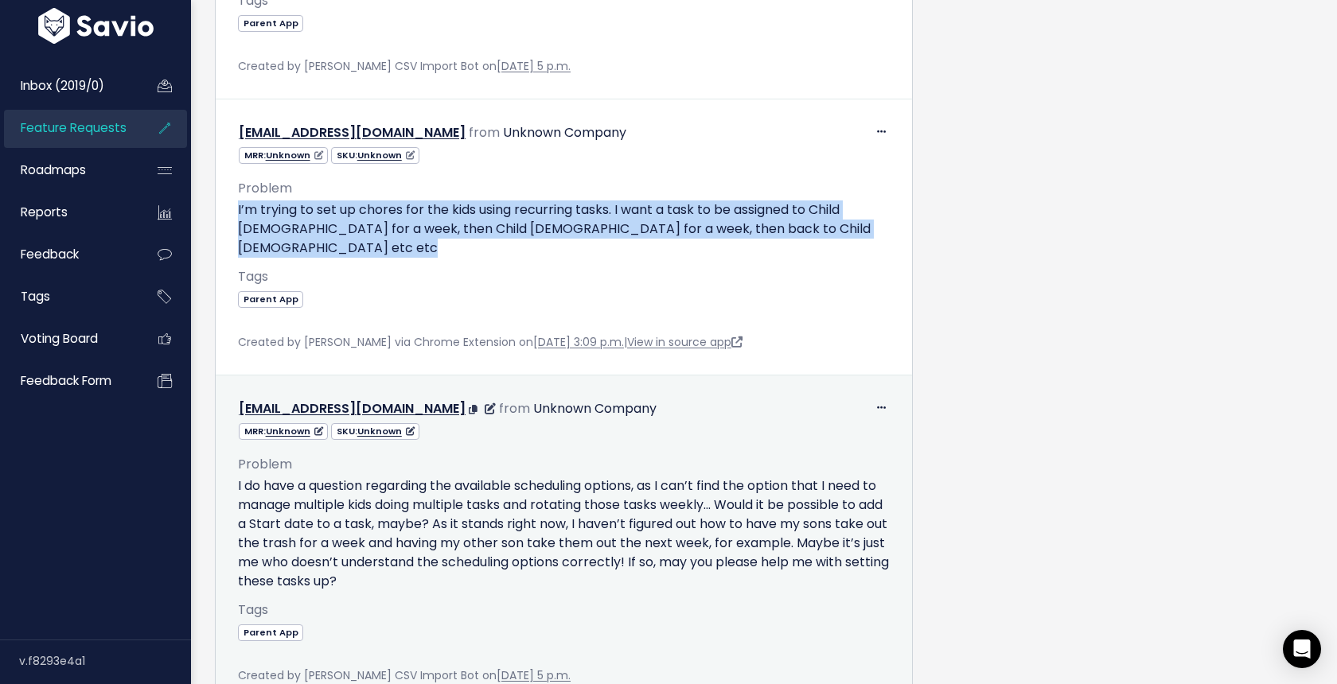
scroll to position [3798, 0]
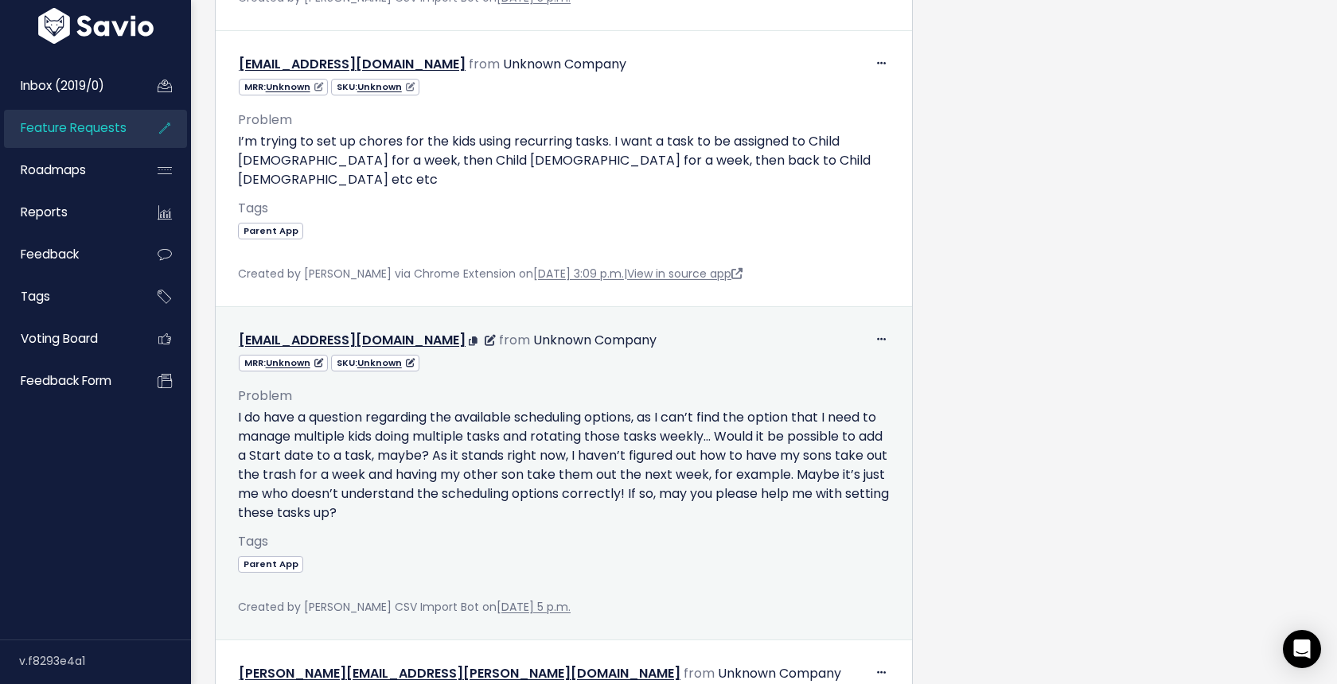
click at [438, 454] on p "I do have a question regarding the available scheduling options, as I can’t fin…" at bounding box center [564, 465] width 652 height 115
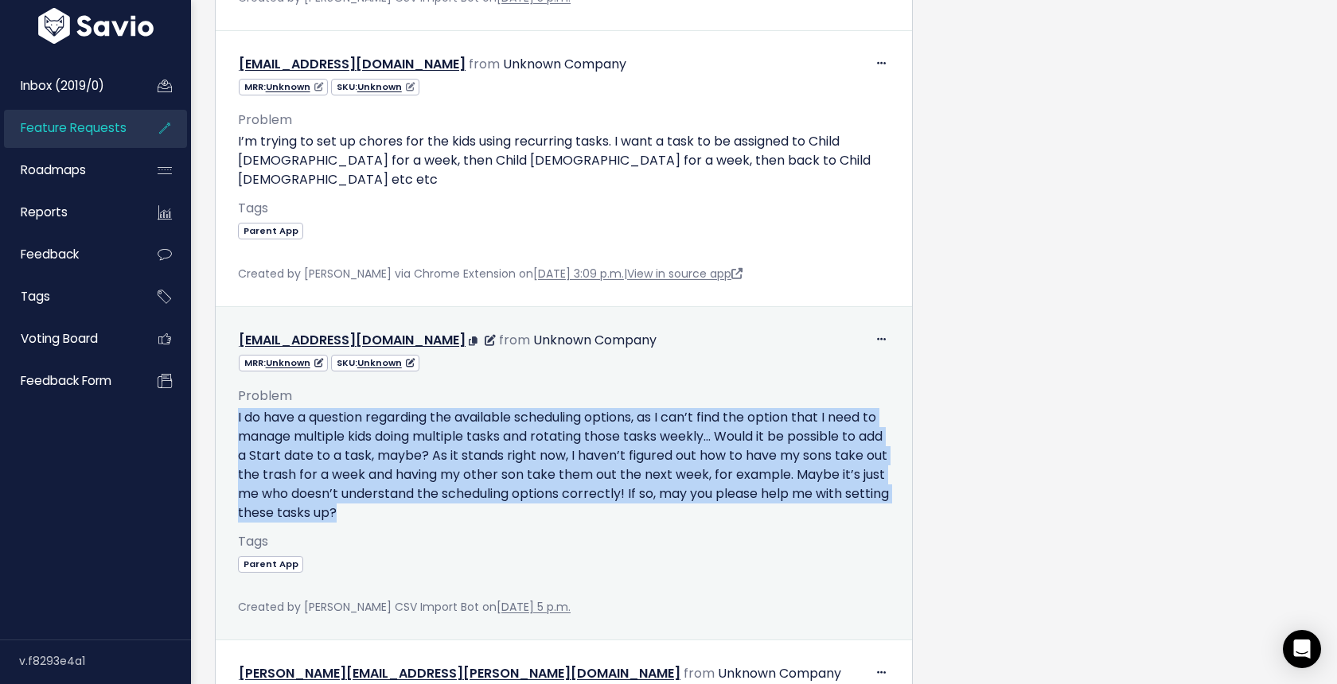
click at [438, 454] on p "I do have a question regarding the available scheduling options, as I can’t fin…" at bounding box center [564, 465] width 652 height 115
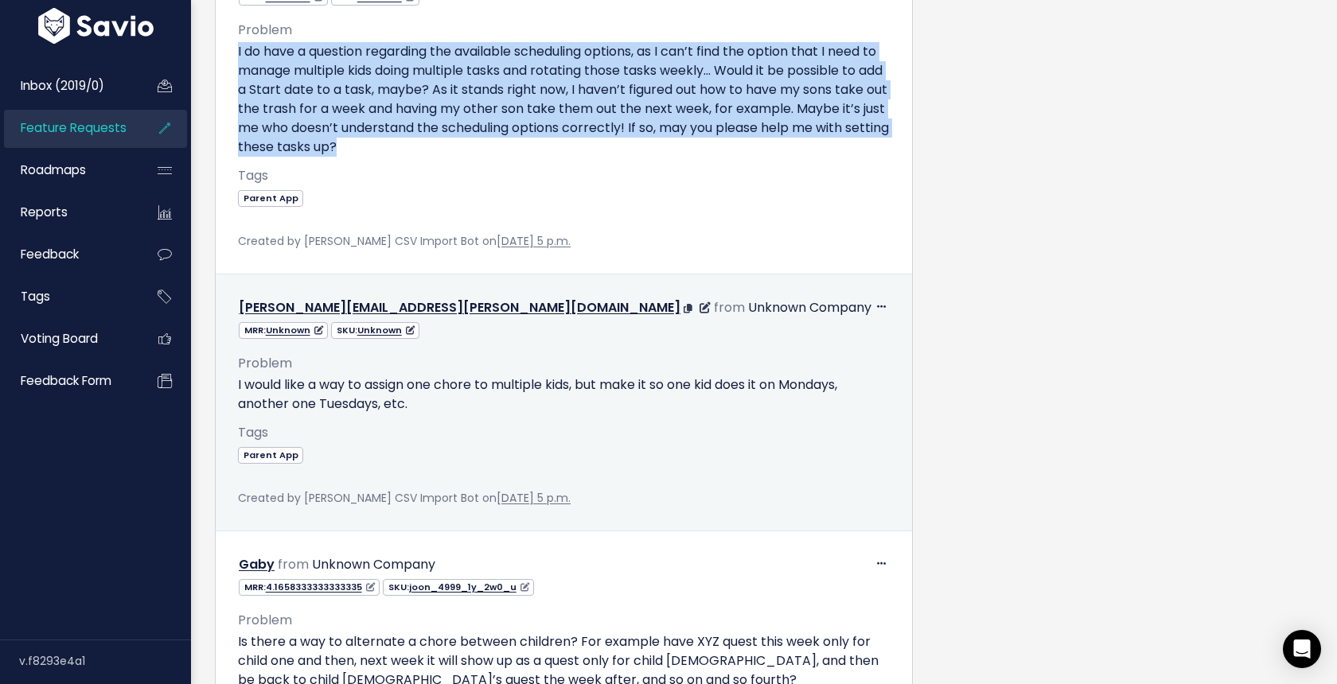
scroll to position [4175, 0]
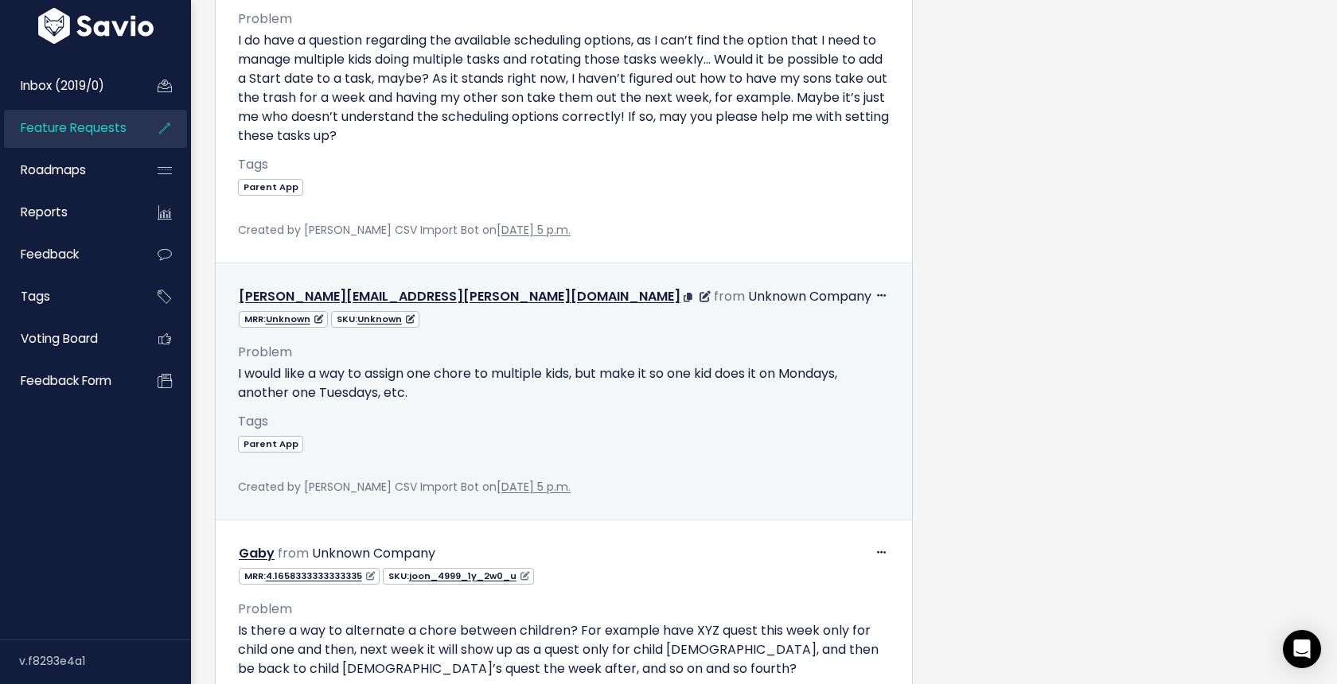
click at [428, 382] on p "I would like a way to assign one chore to multiple kids, but make it so one kid…" at bounding box center [564, 383] width 652 height 38
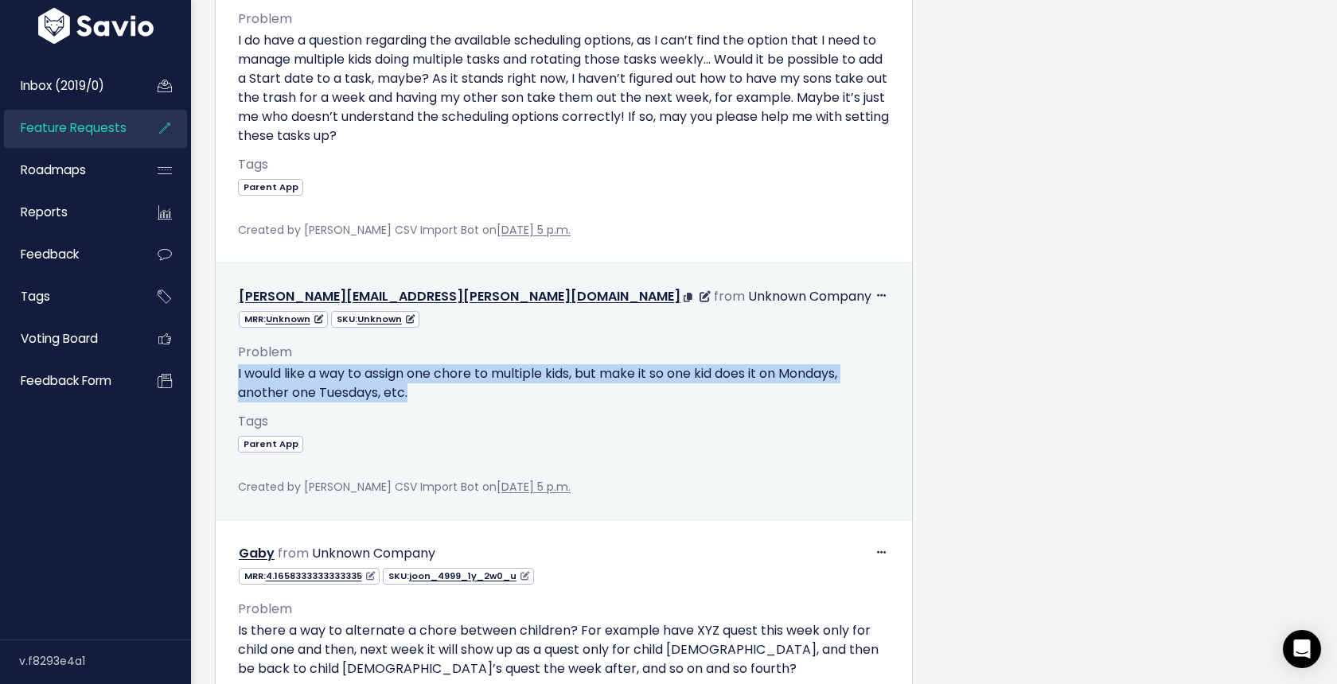
click at [428, 382] on p "I would like a way to assign one chore to multiple kids, but make it so one kid…" at bounding box center [564, 383] width 652 height 38
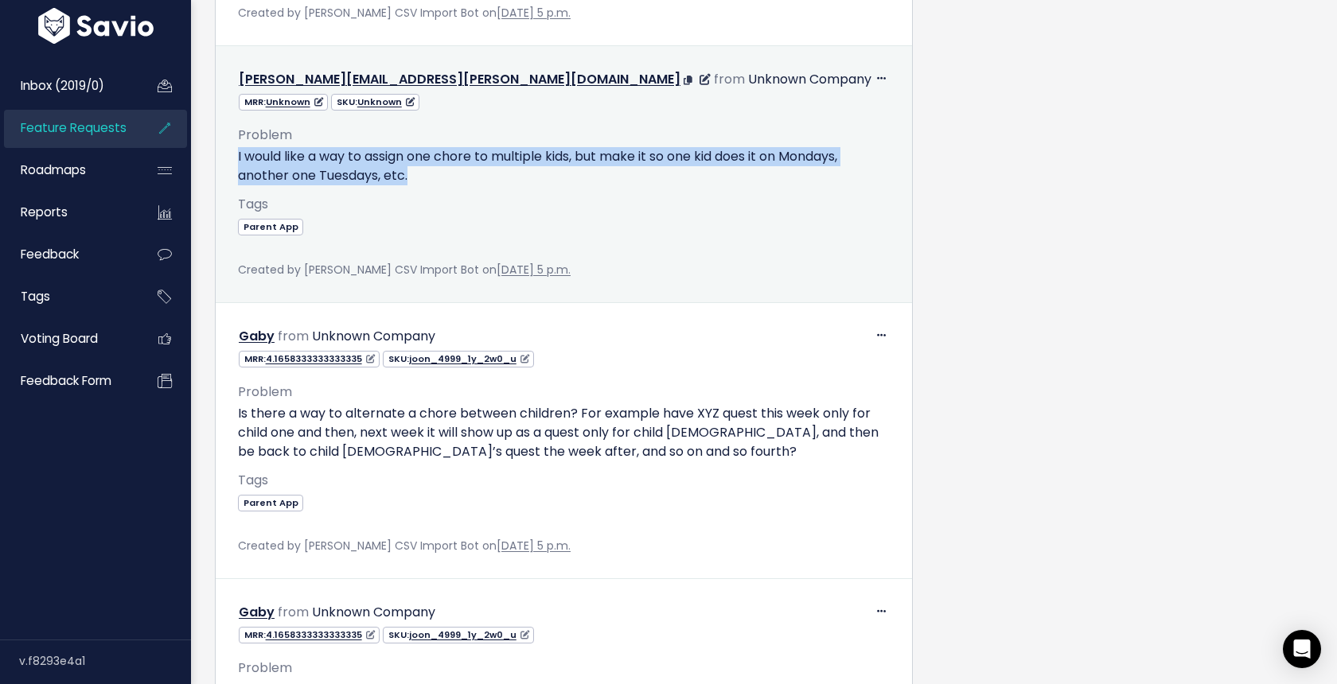
scroll to position [4445, 0]
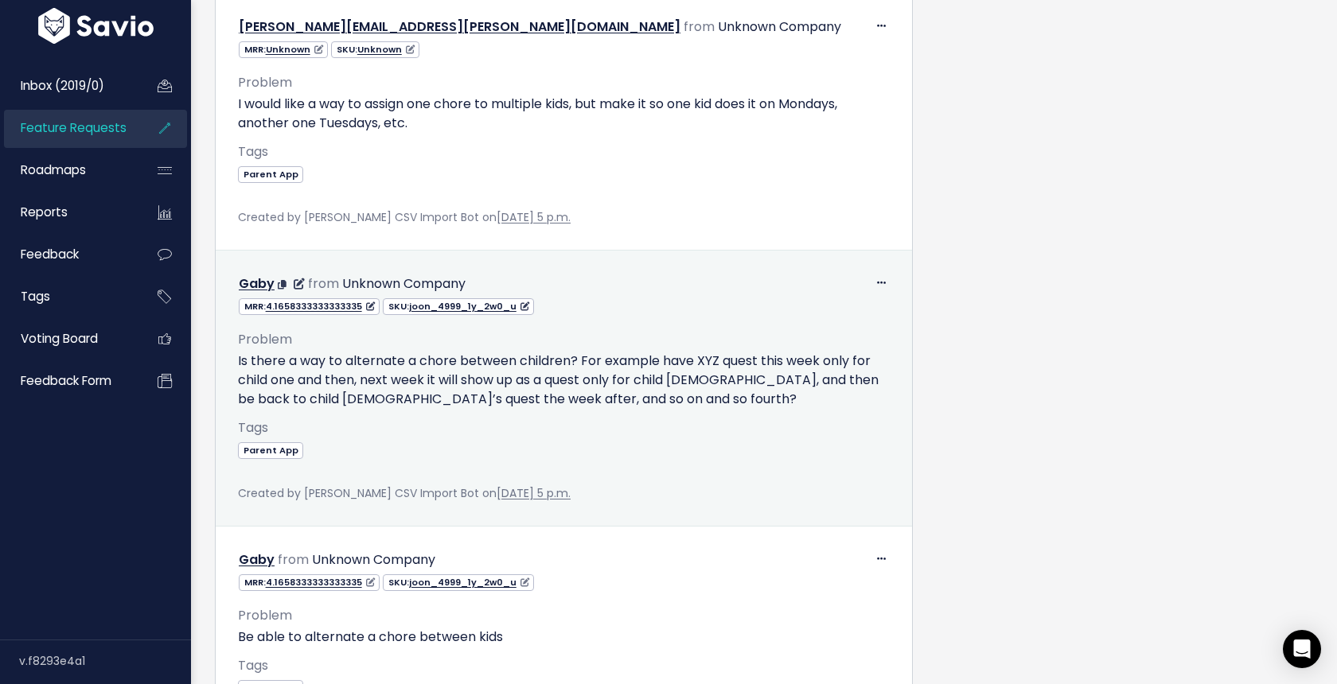
click at [472, 385] on p "Is there a way to alternate a chore between children? For example have XYZ ques…" at bounding box center [564, 380] width 652 height 57
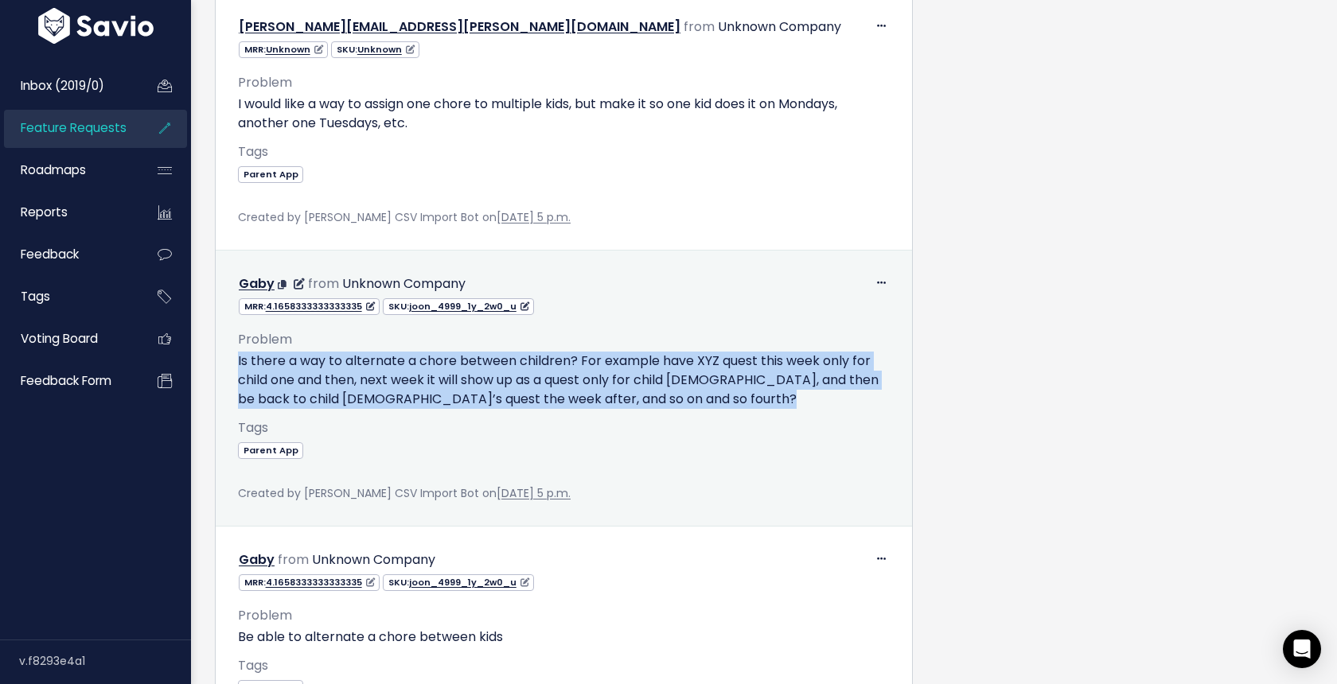
click at [472, 385] on p "Is there a way to alternate a chore between children? For example have XYZ ques…" at bounding box center [564, 380] width 652 height 57
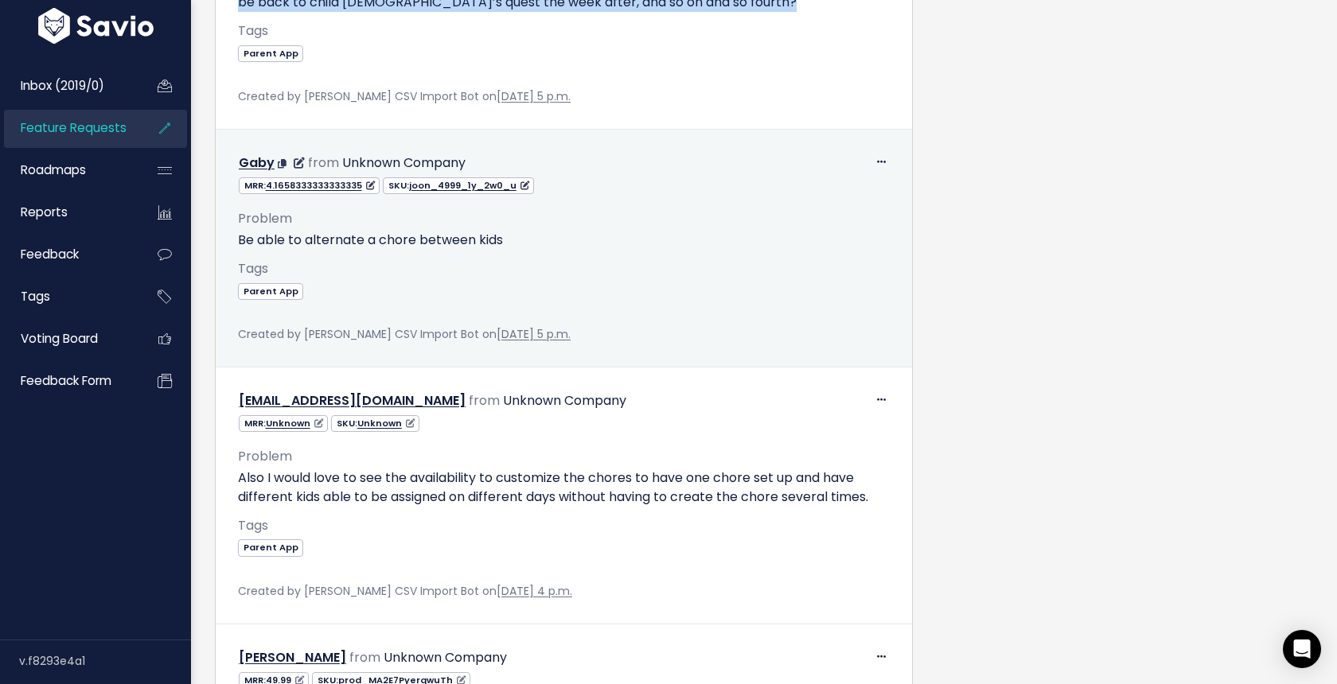
scroll to position [4844, 0]
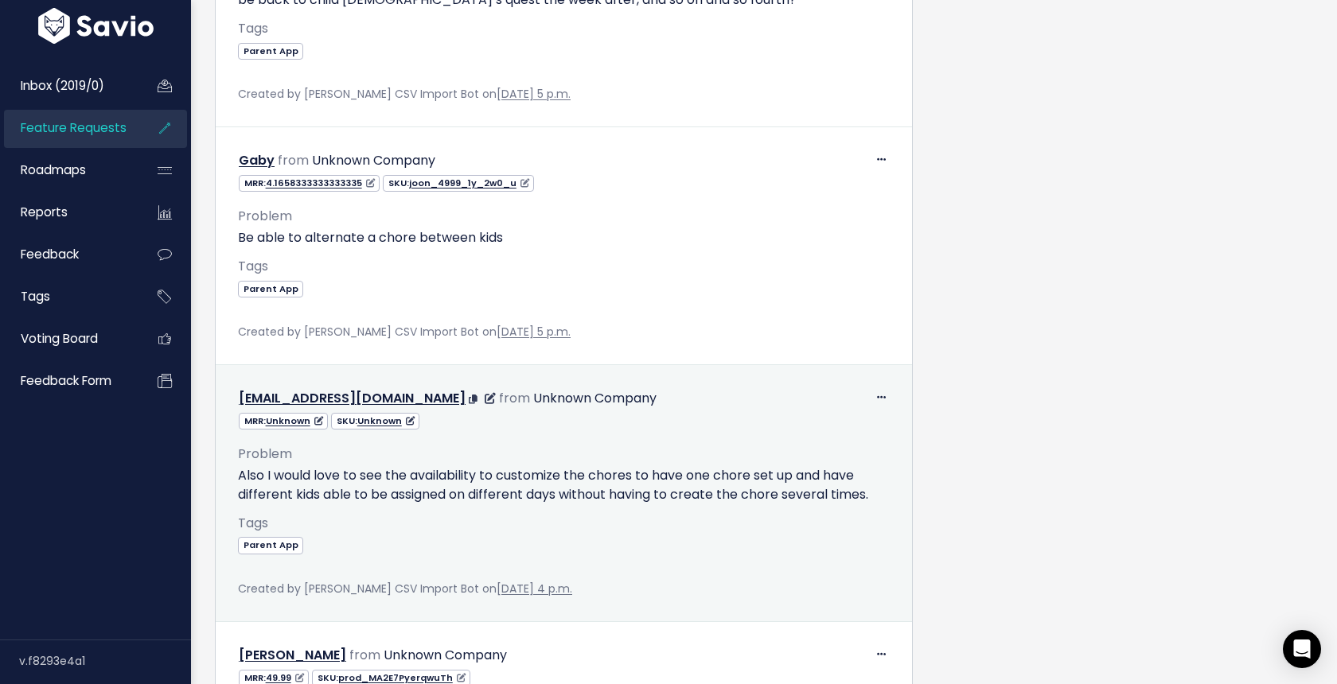
click at [463, 479] on p "Also I would love to see the availability to customize the chores to have one c…" at bounding box center [564, 485] width 652 height 38
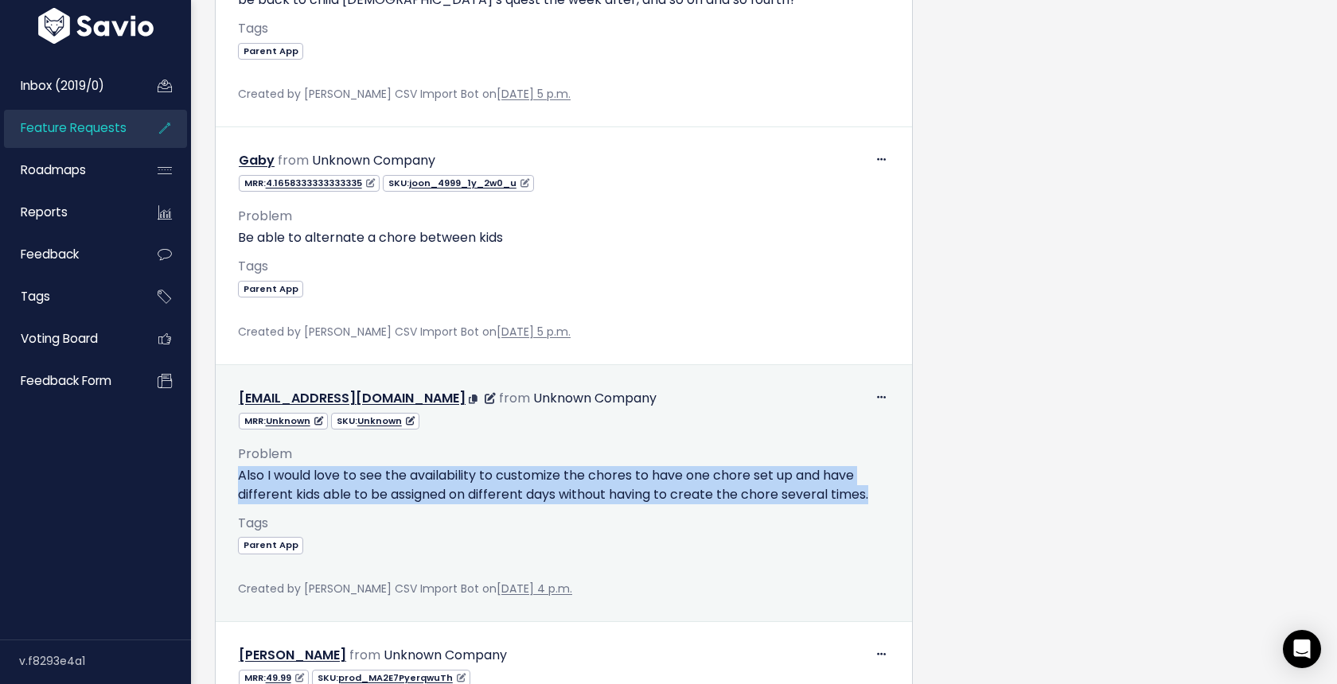
click at [463, 479] on p "Also I would love to see the availability to customize the chores to have one c…" at bounding box center [564, 485] width 652 height 38
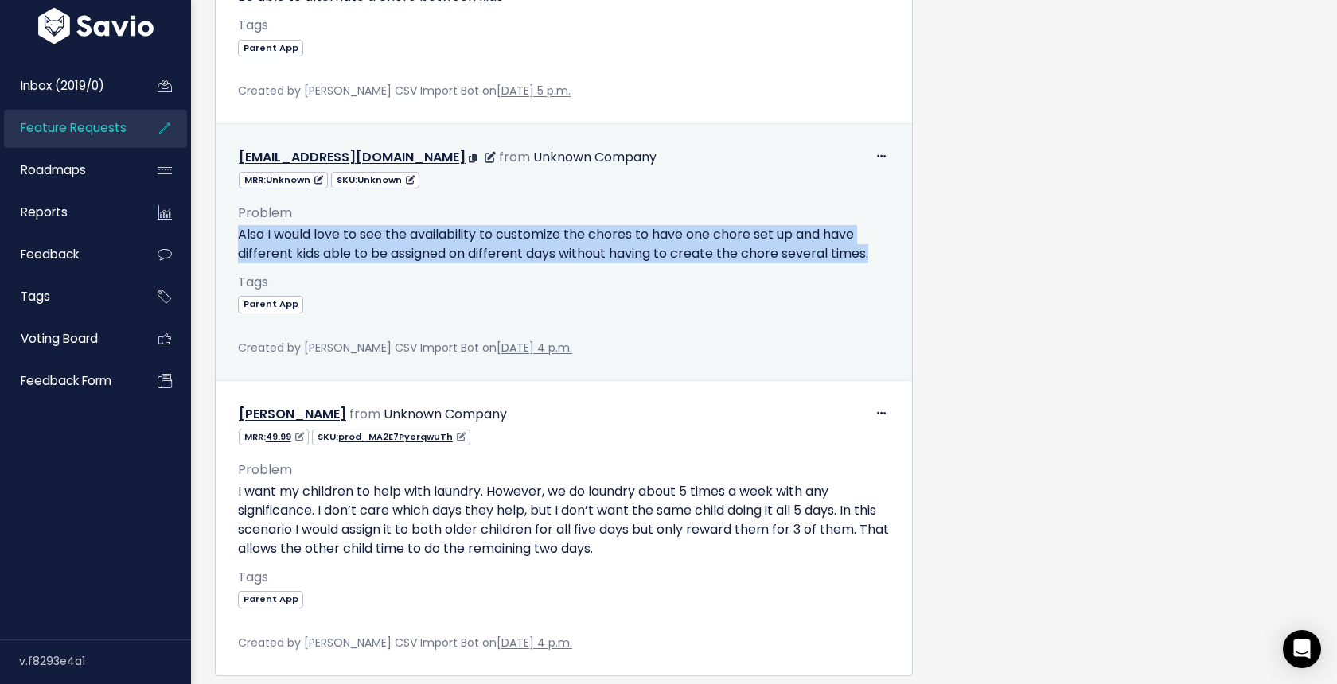
scroll to position [5147, 0]
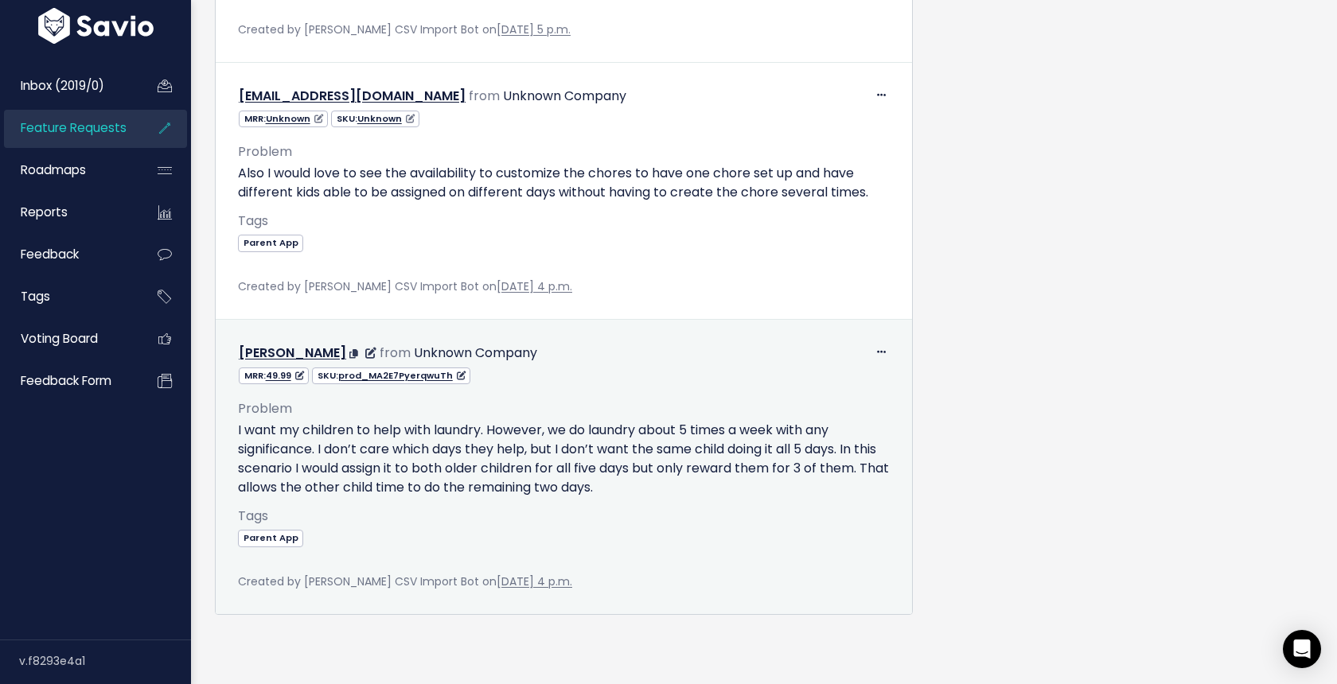
click at [514, 433] on p "I want my children to help with laundry. However, we do laundry about 5 times a…" at bounding box center [564, 459] width 652 height 76
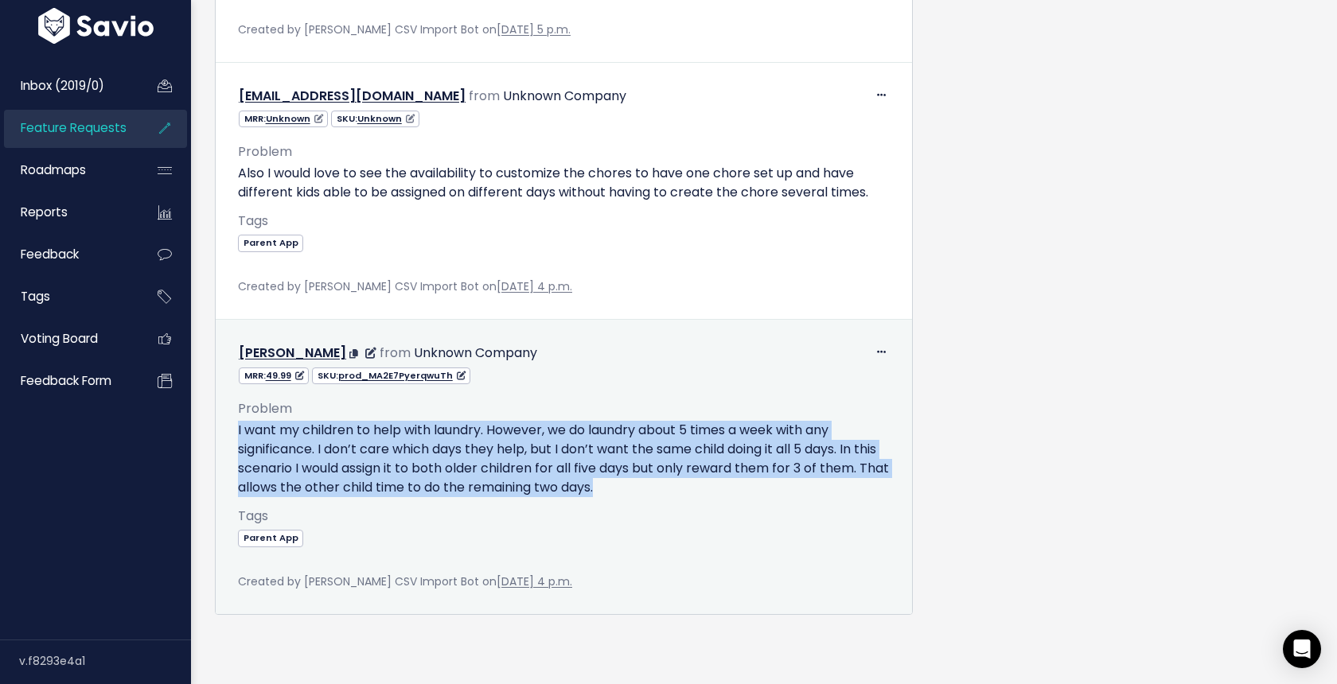
click at [514, 433] on p "I want my children to help with laundry. However, we do laundry about 5 times a…" at bounding box center [564, 459] width 652 height 76
